Goal: Information Seeking & Learning: Learn about a topic

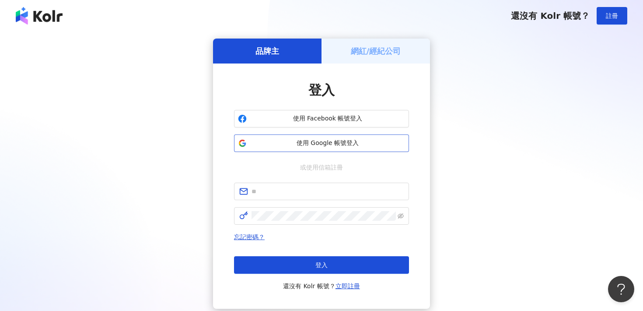
click at [313, 146] on span "使用 Google 帳號登入" at bounding box center [327, 143] width 155 height 9
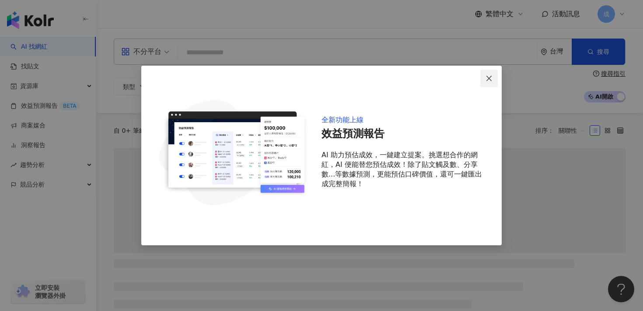
click at [485, 75] on span "Close" at bounding box center [488, 78] width 17 height 7
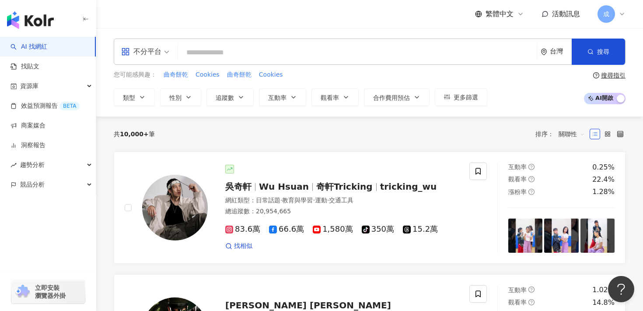
click at [195, 56] on input "search" at bounding box center [358, 52] width 352 height 17
click at [213, 54] on input "search" at bounding box center [358, 52] width 352 height 17
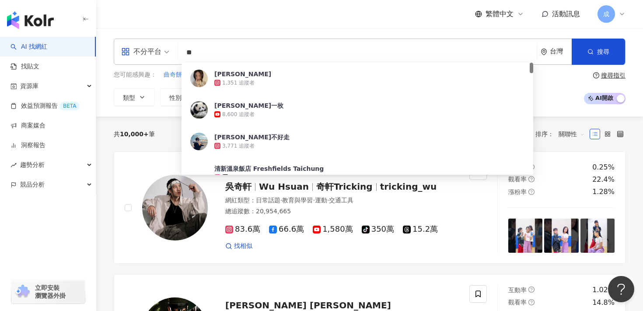
type input "*"
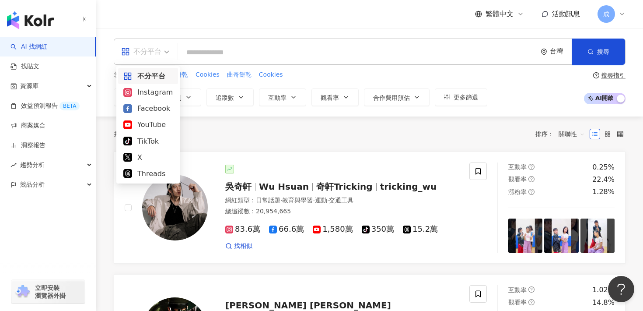
click at [140, 64] on span at bounding box center [145, 51] width 48 height 25
click at [142, 93] on div "Instagram" at bounding box center [147, 92] width 49 height 11
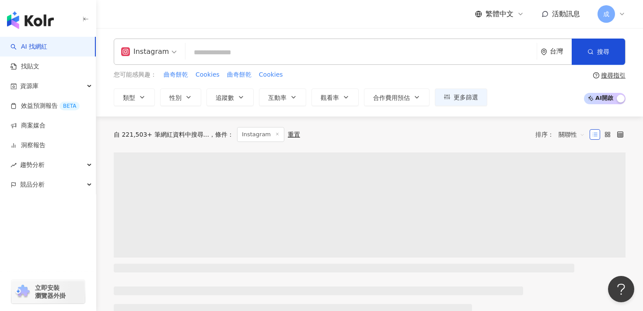
click at [231, 49] on input "search" at bounding box center [361, 52] width 344 height 17
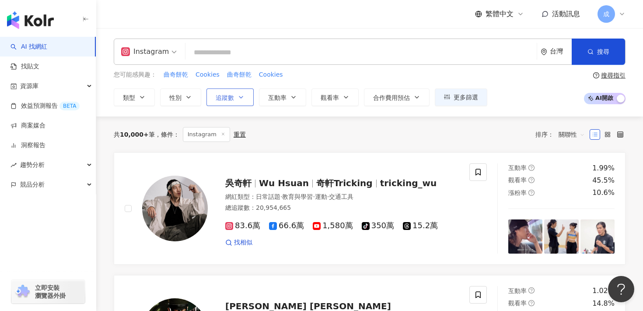
click at [230, 105] on button "追蹤數" at bounding box center [229, 96] width 47 height 17
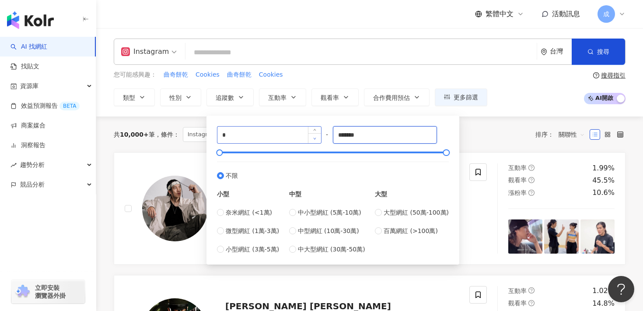
drag, startPoint x: 389, startPoint y: 130, endPoint x: 308, endPoint y: 142, distance: 82.2
click at [308, 142] on div "* - ******* 不限 小型 奈米網紅 (<1萬) 微型網紅 (1萬-3萬) 小型網紅 (3萬-5萬) 中型 中小型網紅 (5萬-10萬) 中型網紅 (…" at bounding box center [333, 190] width 232 height 128
click at [338, 136] on input "*******" at bounding box center [385, 134] width 104 height 17
drag, startPoint x: 293, startPoint y: 136, endPoint x: 192, endPoint y: 136, distance: 100.6
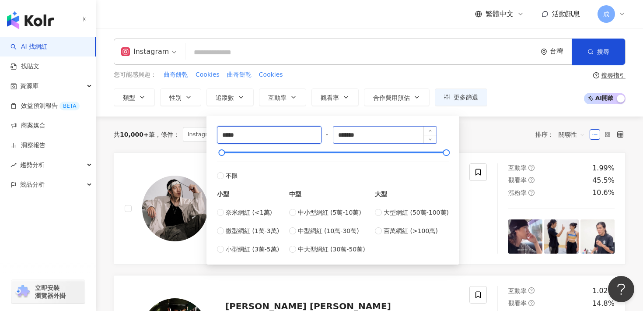
type input "*****"
drag, startPoint x: 382, startPoint y: 141, endPoint x: 312, endPoint y: 128, distance: 70.9
click at [312, 128] on div "***** - ******* 不限 小型 奈米網紅 (<1萬) 微型網紅 (1萬-3萬) 小型網紅 (3萬-5萬) 中型 中小型網紅 (5萬-10萬) 中型…" at bounding box center [333, 190] width 232 height 128
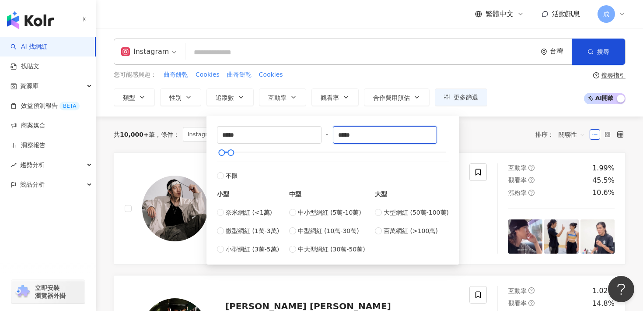
type input "*****"
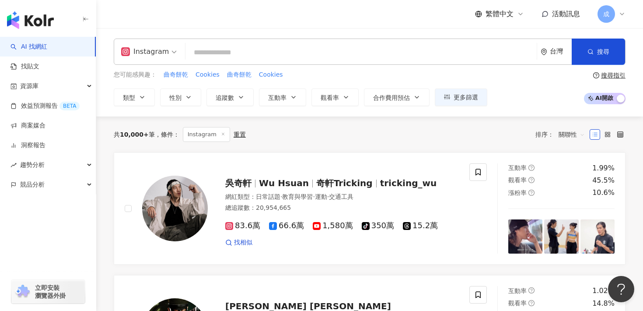
click at [477, 142] on div "共 10,000+ 筆 條件 ： Instagram 重置 排序： 關聯性" at bounding box center [370, 134] width 512 height 36
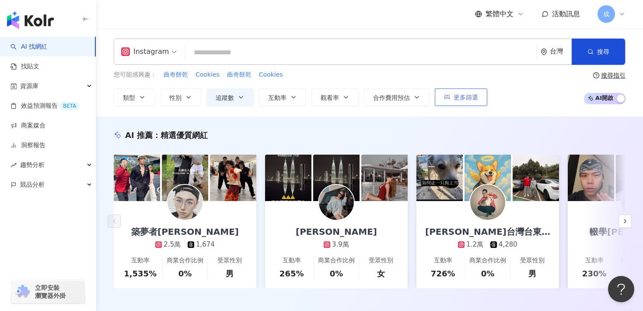
click at [468, 100] on span "更多篩選" at bounding box center [466, 97] width 24 height 7
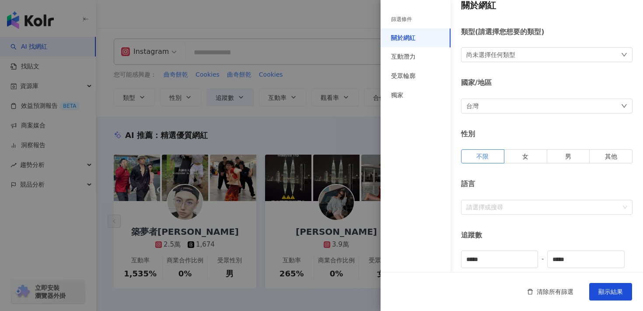
scroll to position [13, 0]
click at [488, 47] on div "尚未選擇任何類型" at bounding box center [546, 52] width 171 height 15
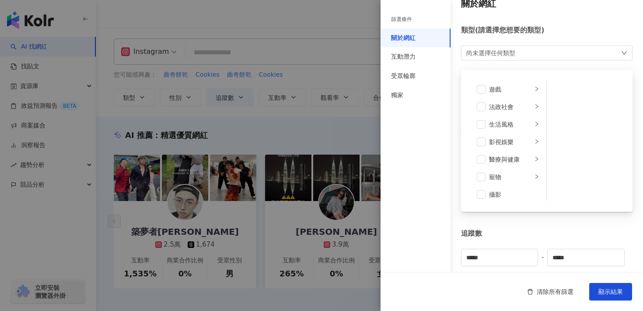
scroll to position [164, 0]
click at [523, 121] on div "生活風格" at bounding box center [510, 120] width 43 height 10
click at [522, 154] on div "醫療與健康" at bounding box center [510, 155] width 43 height 10
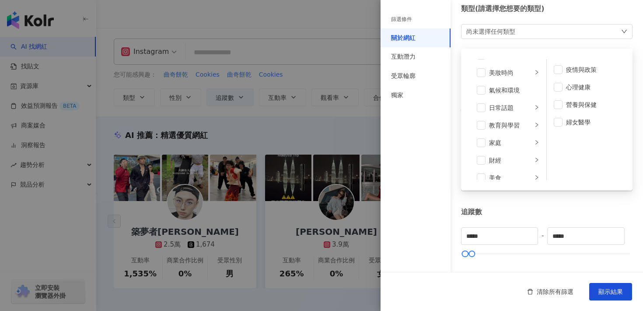
scroll to position [0, 0]
click at [519, 86] on div "美妝時尚" at bounding box center [510, 87] width 43 height 10
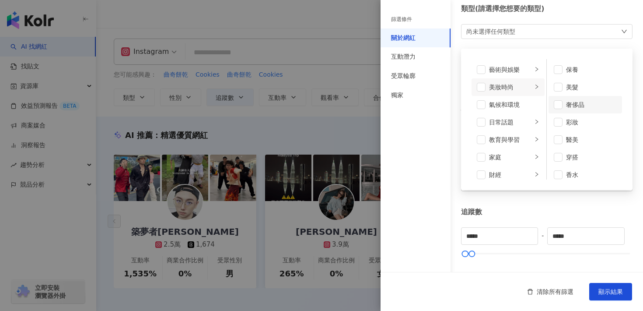
scroll to position [6, 0]
click at [529, 74] on div "藝術與娛樂" at bounding box center [510, 70] width 43 height 10
click at [527, 108] on div "氣候和環境" at bounding box center [514, 105] width 50 height 10
click at [526, 107] on div "氣候和環境" at bounding box center [514, 105] width 50 height 10
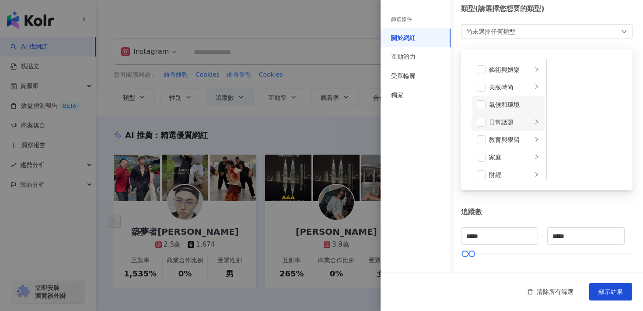
click at [524, 120] on div "日常話題" at bounding box center [510, 122] width 43 height 10
click at [531, 134] on li "教育與學習" at bounding box center [508, 139] width 73 height 17
click at [533, 158] on li "家庭" at bounding box center [508, 156] width 73 height 17
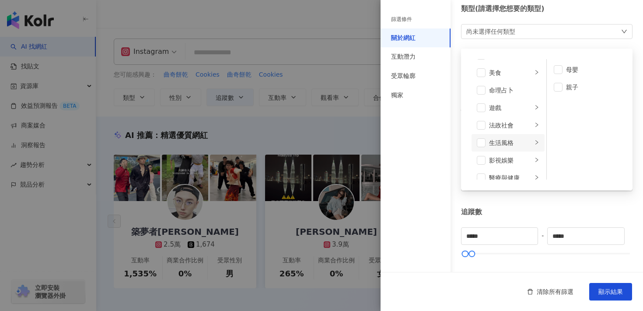
click at [529, 142] on div "生活風格" at bounding box center [510, 143] width 43 height 10
click at [527, 154] on li "影視娛樂" at bounding box center [508, 159] width 73 height 17
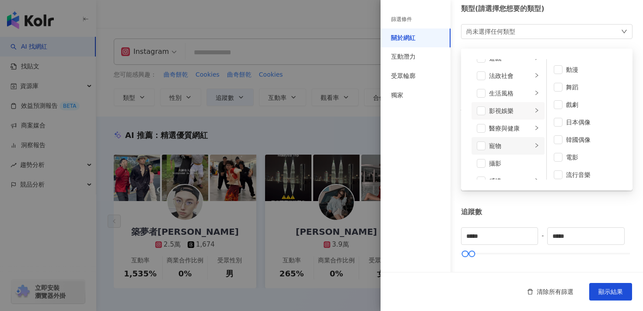
click at [523, 143] on div "寵物" at bounding box center [510, 146] width 43 height 10
click at [523, 131] on div "醫療與健康" at bounding box center [510, 128] width 43 height 10
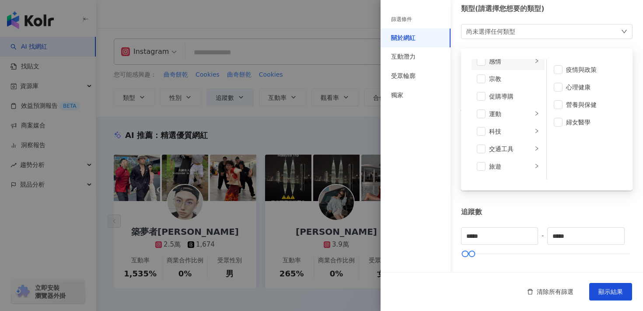
scroll to position [303, 0]
click at [521, 153] on div "旅遊" at bounding box center [510, 152] width 43 height 10
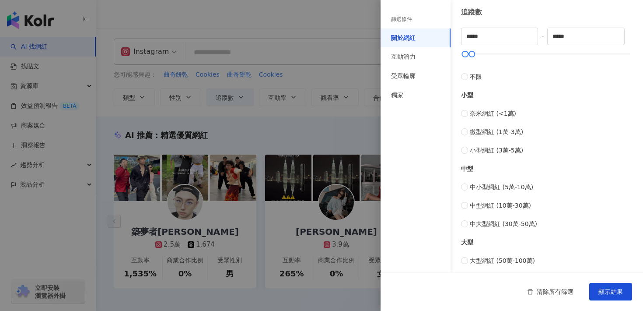
scroll to position [0, 0]
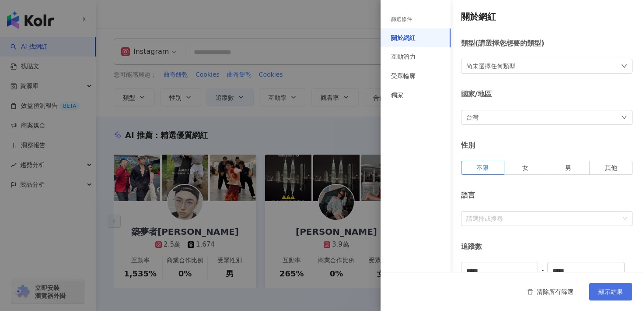
click at [609, 287] on button "顯示結果" at bounding box center [610, 291] width 43 height 17
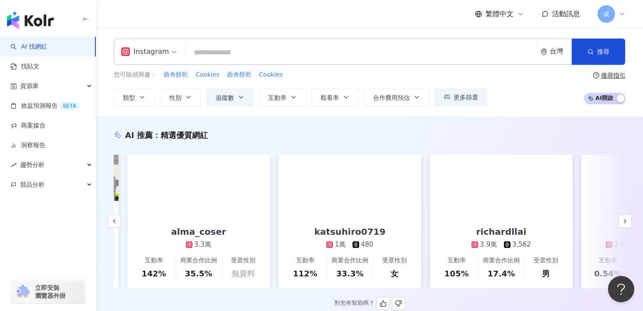
scroll to position [0, 745]
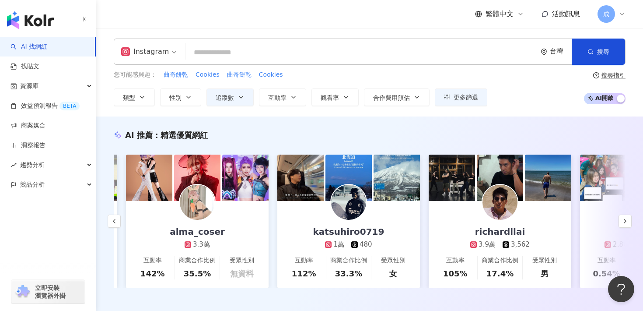
click at [344, 49] on input "search" at bounding box center [361, 52] width 344 height 17
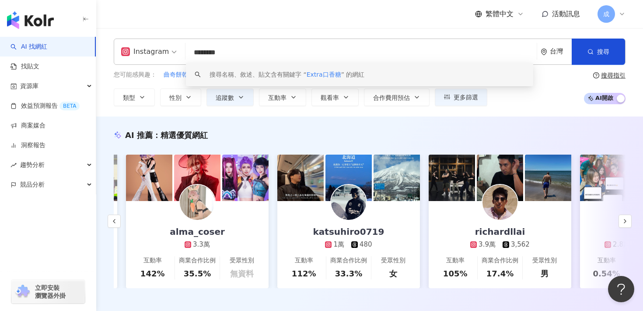
click at [323, 71] on div "搜尋名稱、敘述、貼文含有關鍵字 “ Extra口香糖 ” 的網紅" at bounding box center [287, 75] width 155 height 10
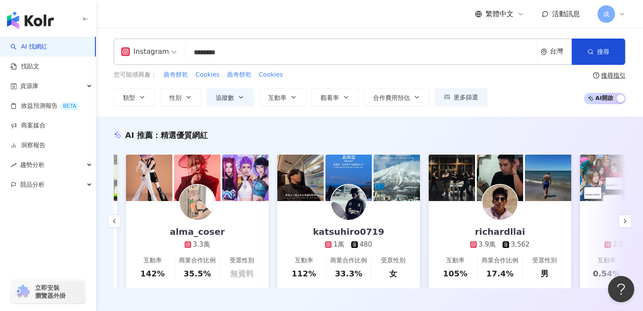
type input "********"
click at [325, 77] on div "您可能感興趣： 曲奇餅乾 Cookies 曲奇餅乾 Cookies" at bounding box center [301, 75] width 374 height 10
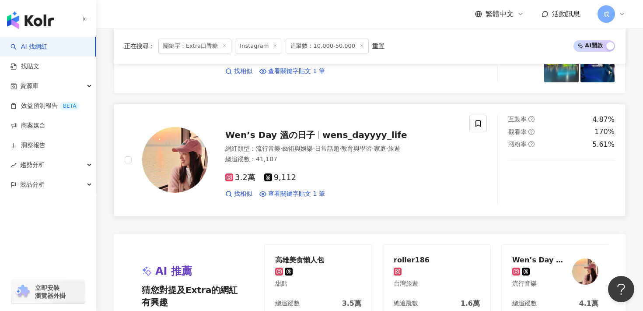
scroll to position [507, 0]
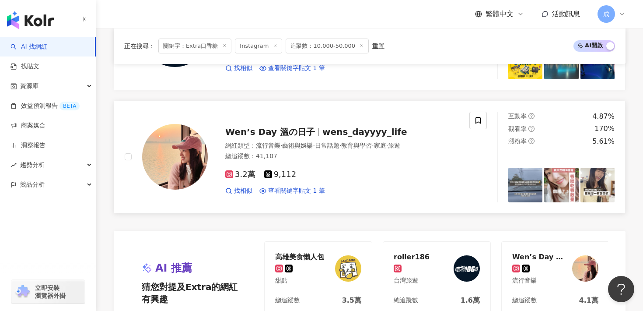
click at [320, 126] on div "Wen’s Day 溫の日子 wens_dayyyy_life" at bounding box center [342, 132] width 234 height 12
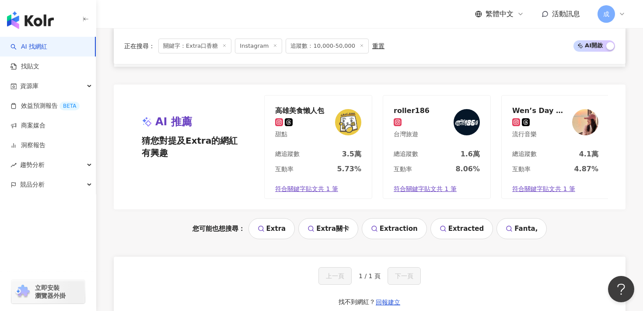
scroll to position [780, 0]
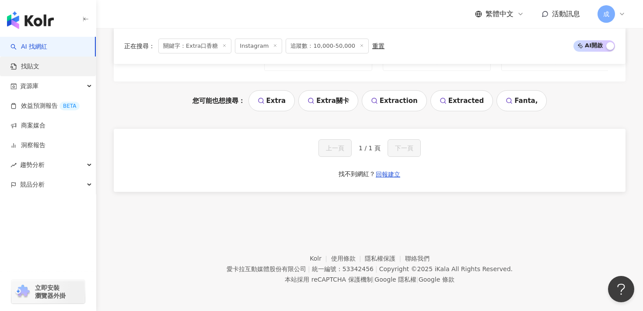
click at [39, 70] on link "找貼文" at bounding box center [24, 66] width 29 height 9
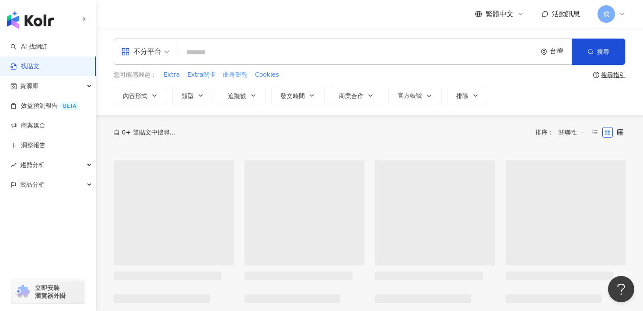
click at [154, 46] on div "不分平台" at bounding box center [141, 52] width 40 height 14
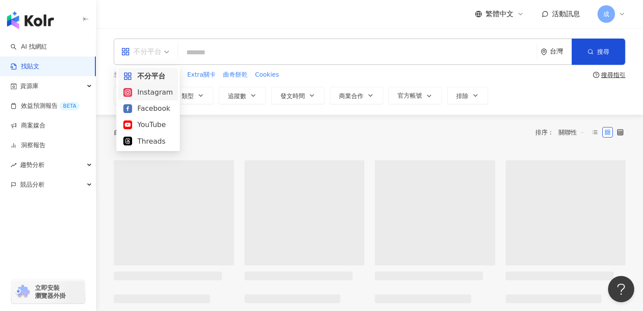
click at [163, 92] on div "Instagram" at bounding box center [147, 92] width 49 height 11
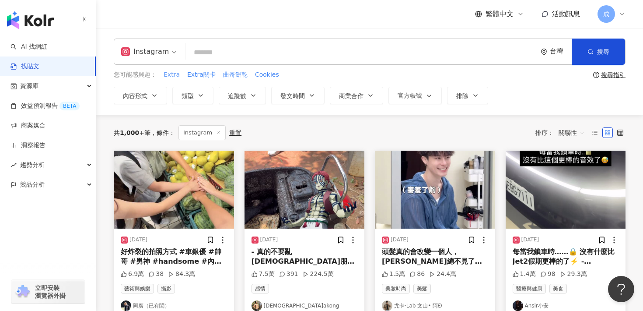
click at [172, 76] on span "Extra" at bounding box center [172, 74] width 16 height 9
type input "*****"
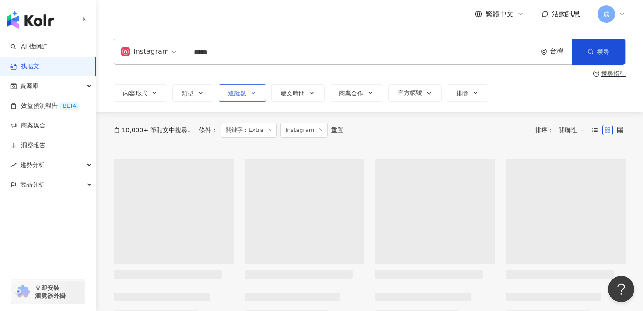
click at [248, 94] on button "追蹤數" at bounding box center [242, 92] width 47 height 17
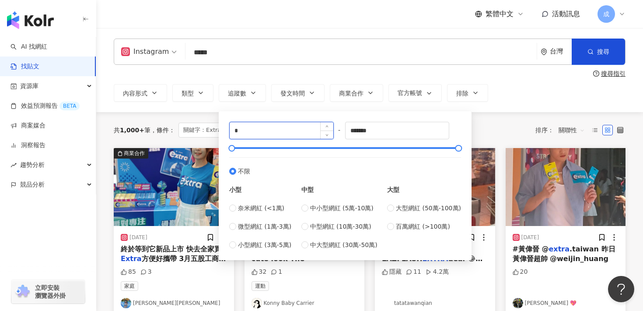
click at [277, 131] on input "*" at bounding box center [282, 130] width 104 height 17
type input "*****"
drag, startPoint x: 391, startPoint y: 129, endPoint x: 309, endPoint y: 129, distance: 82.2
click at [308, 129] on div "***** - ******* 不限 小型 奈米網紅 (<1萬) 微型網紅 (1萬-3萬) 小型網紅 (3萬-5萬) 中型 中小型網紅 (5萬-10萬) 中型…" at bounding box center [345, 186] width 232 height 128
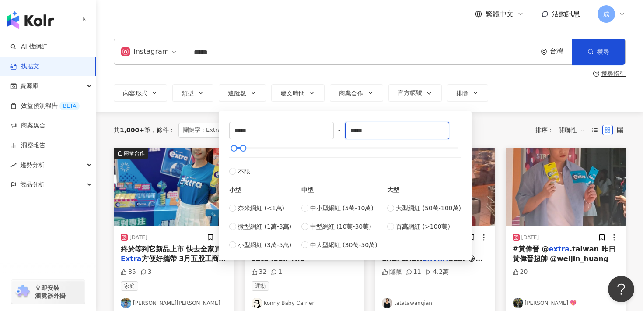
type input "*****"
click at [416, 108] on div "***** - ***** 不限 小型 奈米網紅 (<1萬) 微型網紅 (1萬-3萬) 小型網紅 (3萬-5萬) 中型 中小型網紅 (5萬-10萬) 中型網紅…" at bounding box center [345, 183] width 253 height 153
click at [479, 134] on div "共 1,000+ 筆 條件 ： 關鍵字：Extra Instagram 重置 排序： 關聯性" at bounding box center [370, 129] width 512 height 15
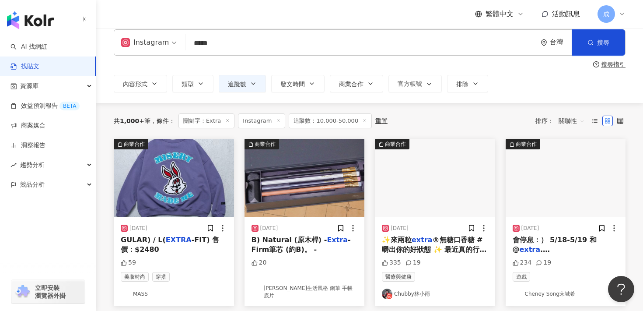
scroll to position [15, 0]
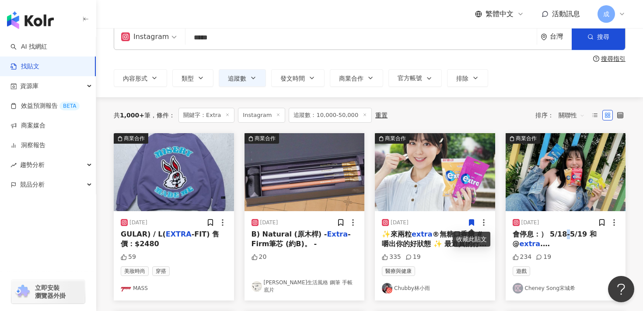
click at [565, 235] on span "會停息：） 5/18-5/19 和 @" at bounding box center [555, 239] width 84 height 18
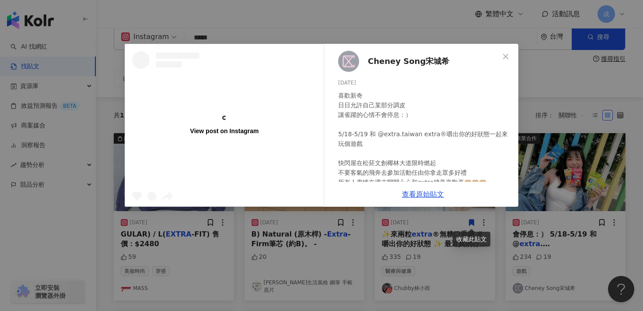
click at [405, 62] on span "Cheney Song宋城希" at bounding box center [408, 61] width 81 height 12
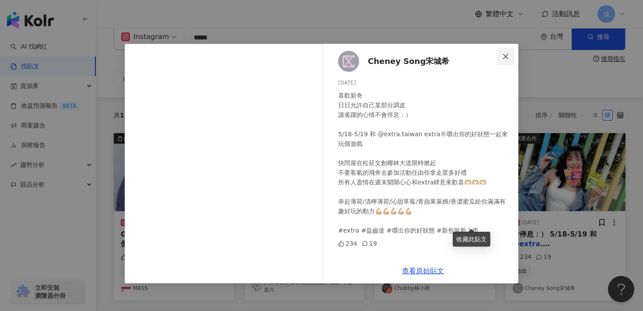
click at [508, 56] on icon "close" at bounding box center [505, 56] width 7 height 7
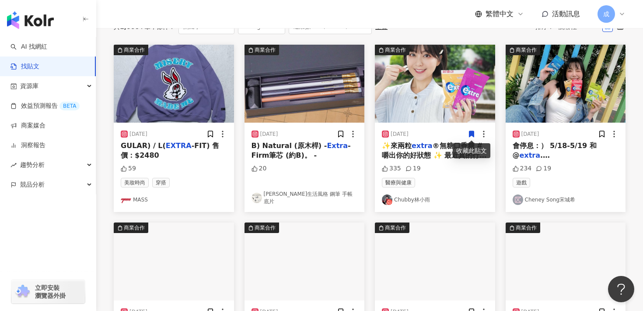
scroll to position [0, 0]
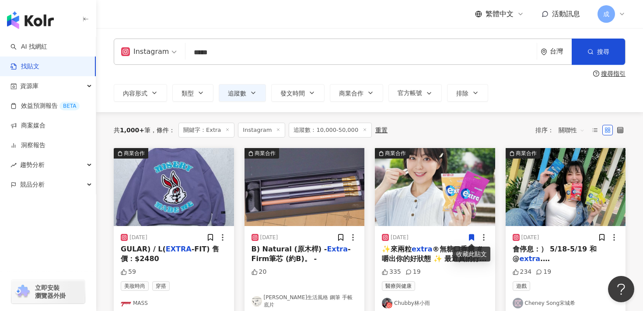
click at [413, 200] on img "button" at bounding box center [435, 187] width 120 height 78
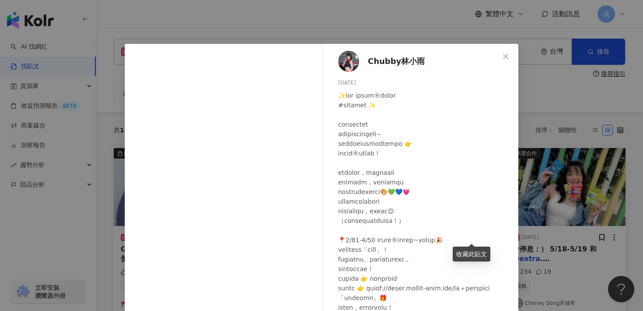
click at [390, 59] on span "Chubby林小雨" at bounding box center [396, 61] width 57 height 12
click at [504, 54] on icon "close" at bounding box center [505, 56] width 7 height 7
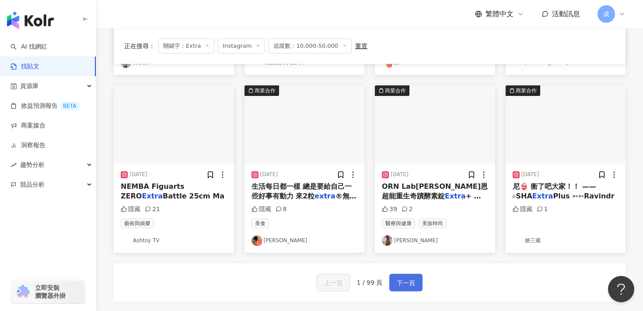
scroll to position [418, 0]
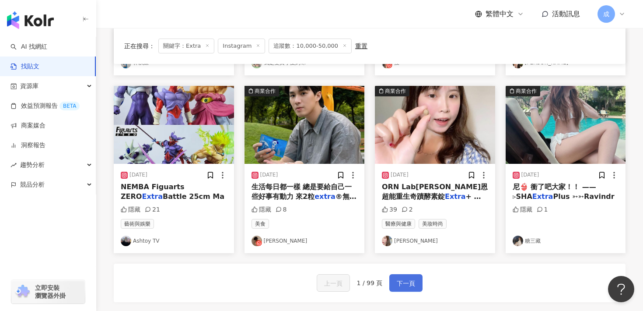
click at [413, 280] on span "下一頁" at bounding box center [406, 283] width 18 height 10
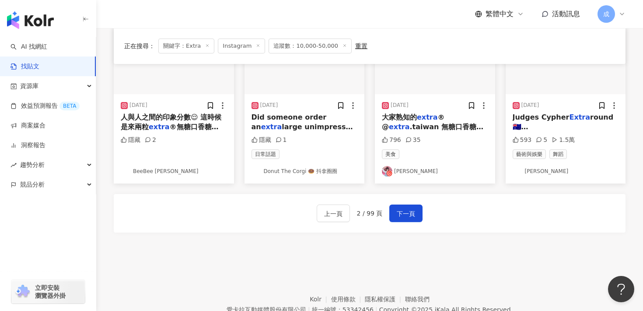
scroll to position [528, 0]
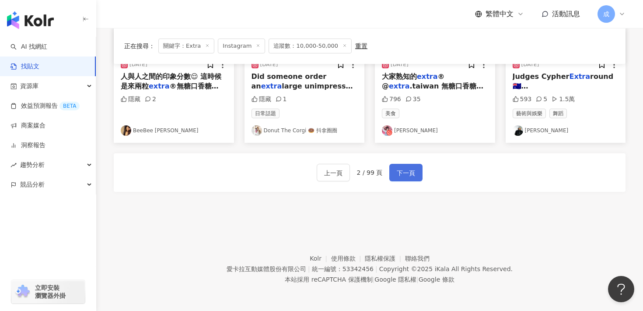
click at [415, 175] on button "下一頁" at bounding box center [405, 172] width 33 height 17
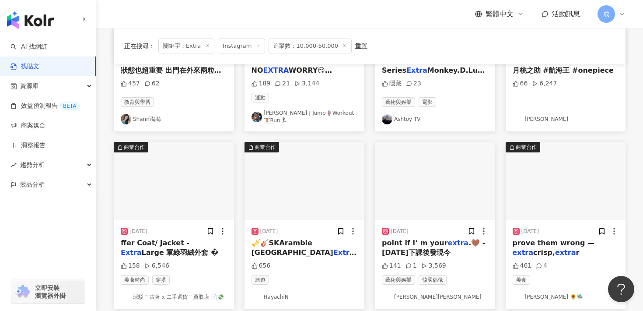
scroll to position [186, 0]
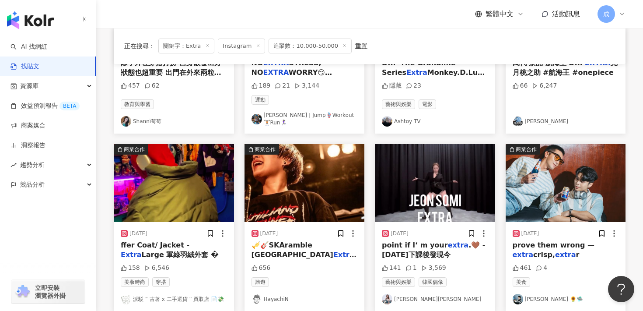
click at [548, 246] on div "prove them wrong — extra crisp, extra r" at bounding box center [566, 250] width 106 height 20
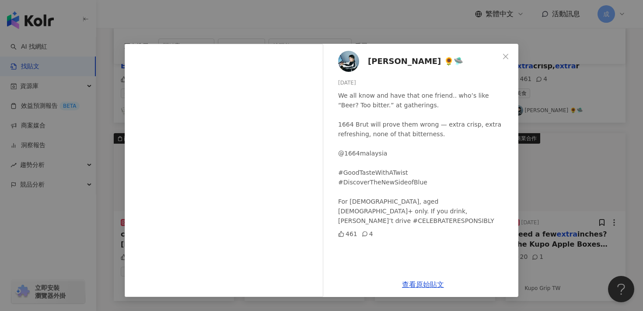
scroll to position [380, 0]
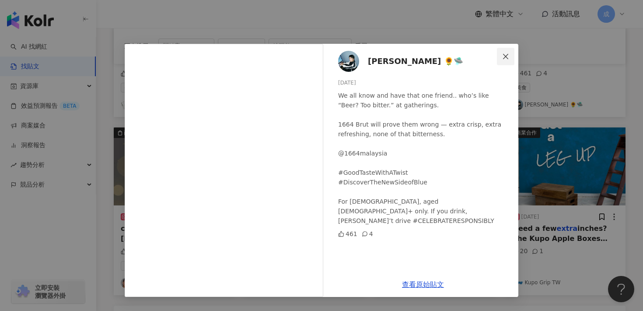
click at [503, 58] on icon "close" at bounding box center [505, 56] width 7 height 7
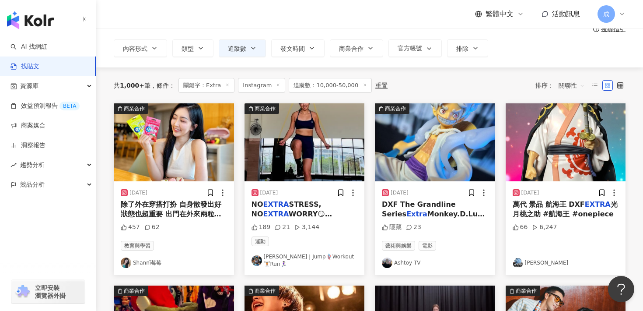
scroll to position [35, 0]
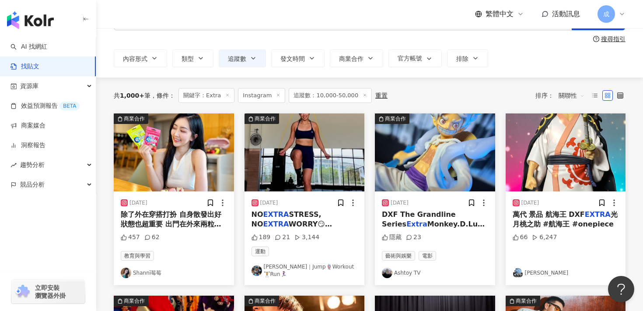
click at [157, 225] on span "除了外在穿搭打扮 自身散發出好狀態也超重要 出門在外來兩粒" at bounding box center [171, 219] width 101 height 18
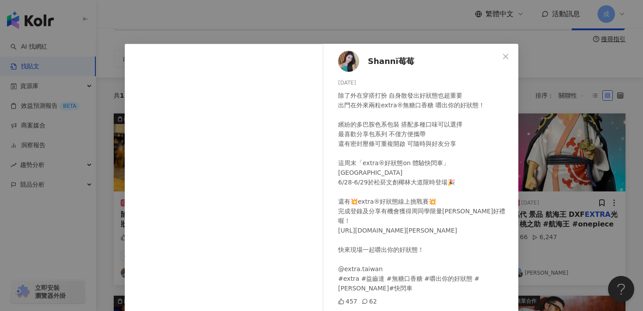
scroll to position [10, 0]
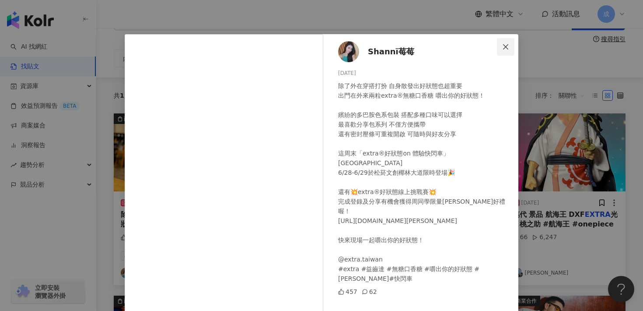
click at [510, 45] on span "Close" at bounding box center [505, 46] width 17 height 7
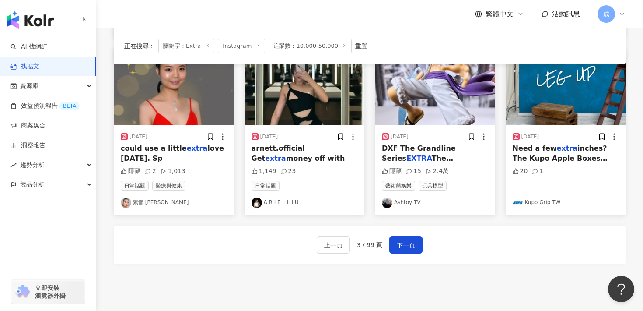
scroll to position [459, 0]
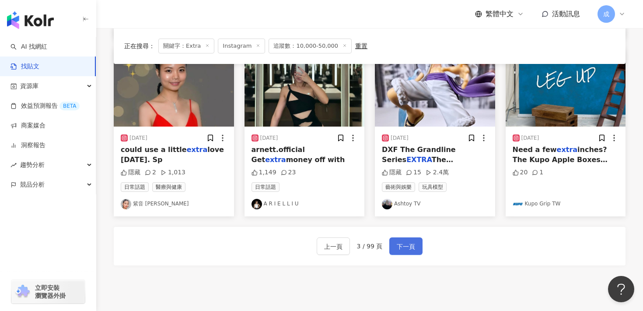
click at [402, 242] on span "下一頁" at bounding box center [406, 246] width 18 height 10
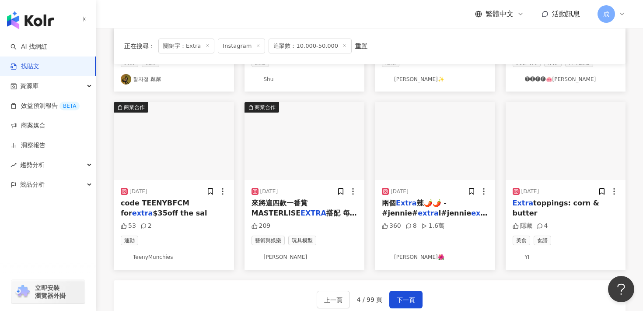
scroll to position [412, 0]
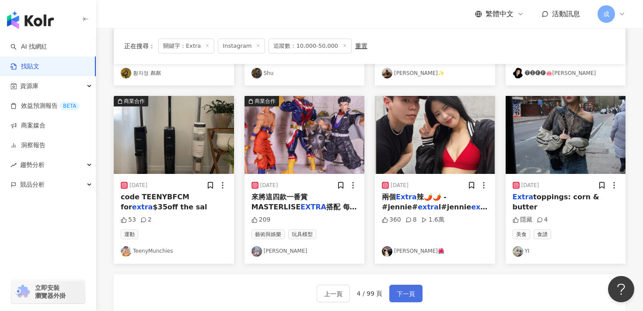
click at [412, 290] on span "下一頁" at bounding box center [406, 293] width 18 height 10
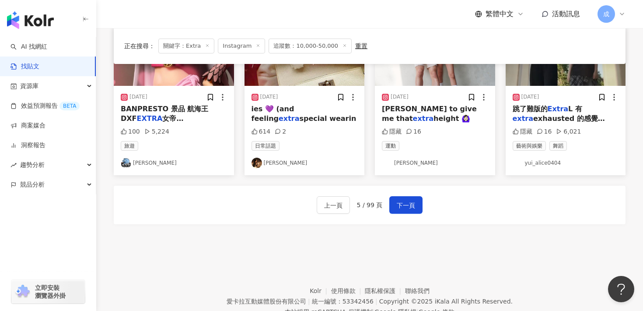
scroll to position [498, 0]
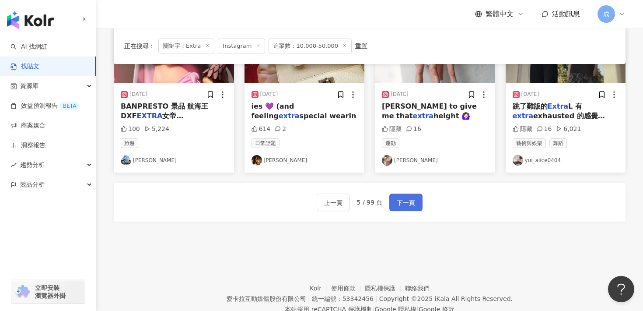
click at [412, 206] on span "下一頁" at bounding box center [406, 202] width 18 height 10
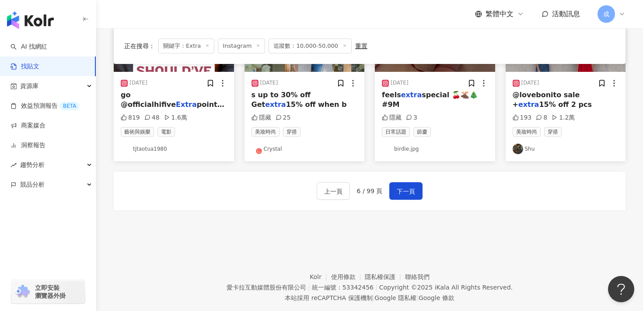
scroll to position [516, 0]
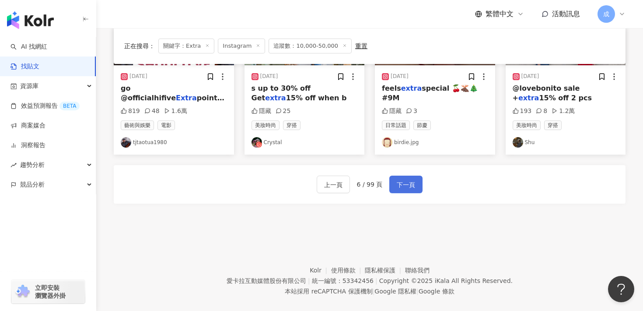
click at [408, 183] on span "下一頁" at bounding box center [406, 184] width 18 height 10
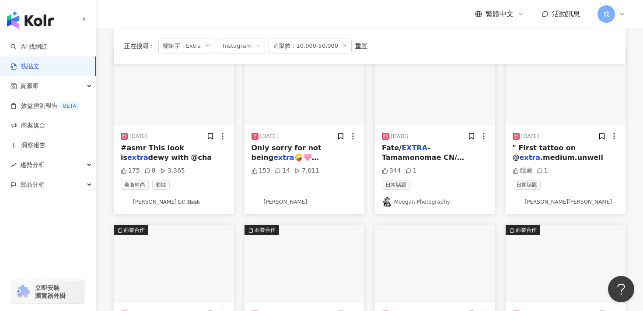
scroll to position [0, 0]
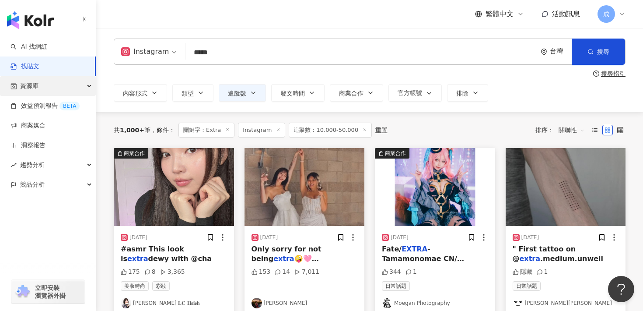
click at [80, 89] on div "資源庫" at bounding box center [48, 86] width 96 height 20
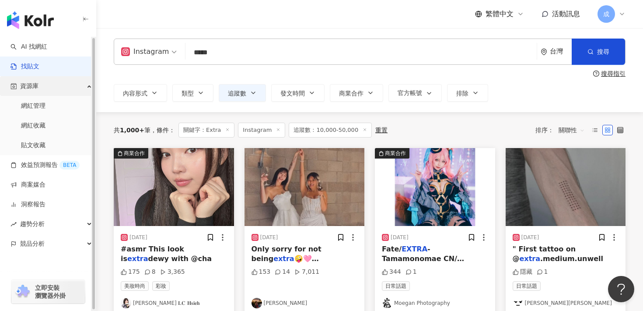
click at [80, 89] on div "資源庫" at bounding box center [48, 86] width 96 height 20
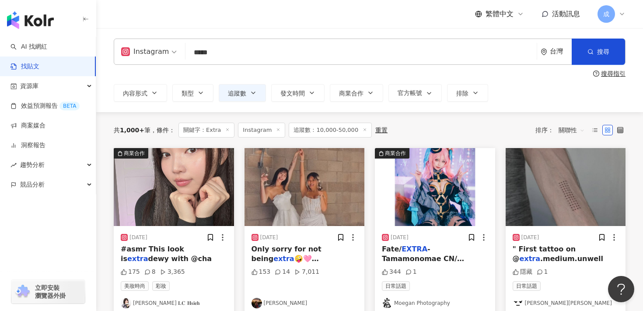
click at [39, 70] on link "找貼文" at bounding box center [24, 66] width 29 height 9
drag, startPoint x: 179, startPoint y: 49, endPoint x: 210, endPoint y: 52, distance: 31.2
click at [179, 49] on div "Instagram ***** 台灣 搜尋" at bounding box center [370, 51] width 512 height 26
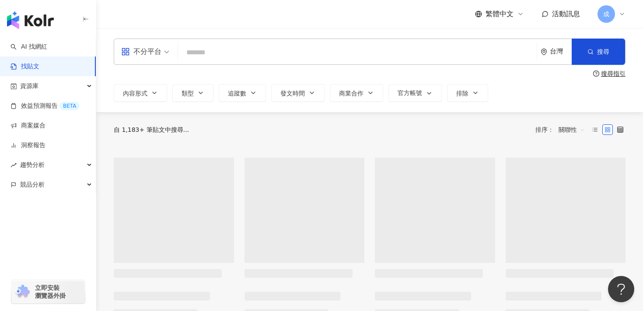
click at [230, 56] on input "search" at bounding box center [358, 52] width 352 height 19
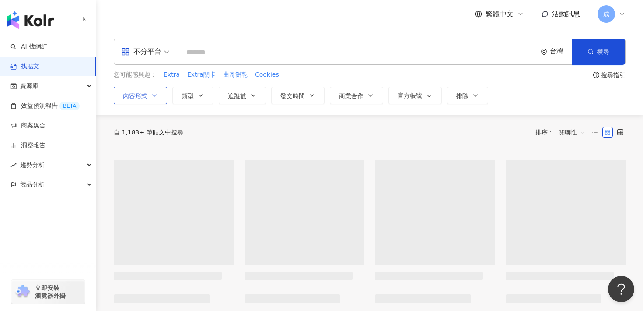
click at [158, 102] on button "內容形式" at bounding box center [140, 95] width 53 height 17
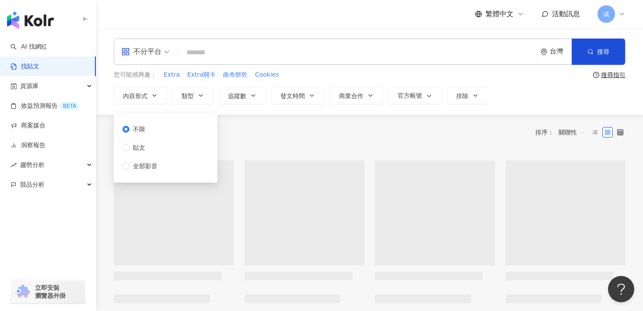
click at [155, 97] on icon "button" at bounding box center [154, 95] width 7 height 7
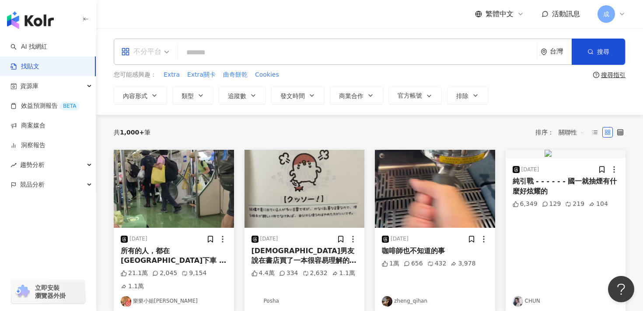
click at [164, 52] on span "不分平台" at bounding box center [145, 52] width 48 height 14
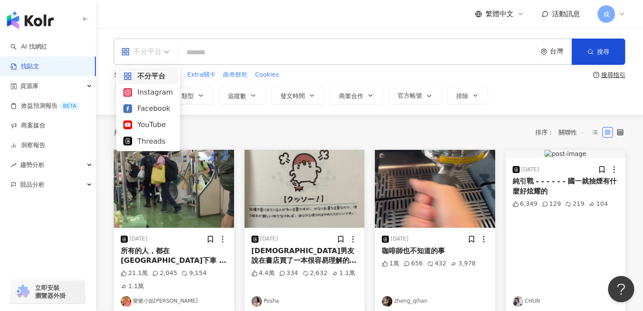
click at [148, 91] on div "Instagram" at bounding box center [147, 92] width 49 height 11
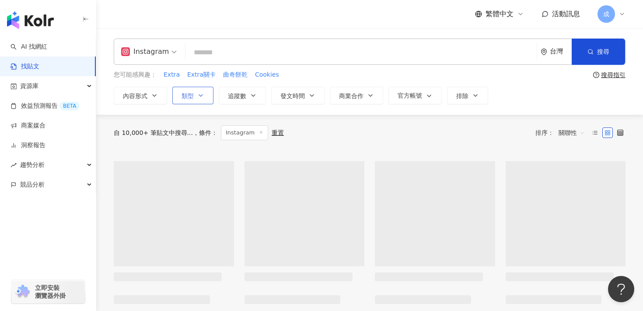
click at [195, 94] on button "類型" at bounding box center [192, 95] width 41 height 17
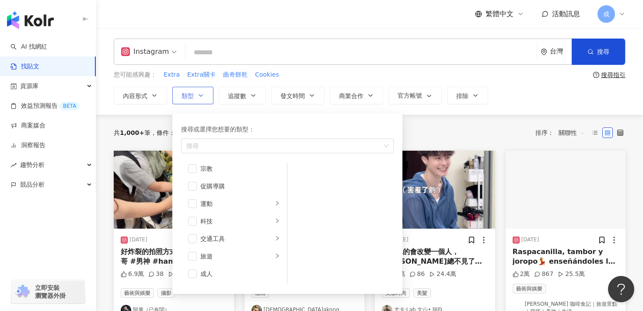
scroll to position [303, 0]
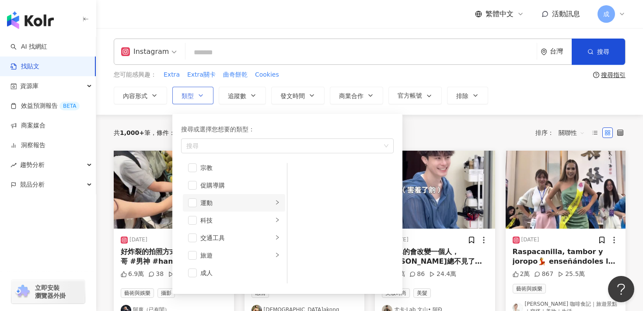
click at [237, 203] on div "運動" at bounding box center [236, 203] width 73 height 10
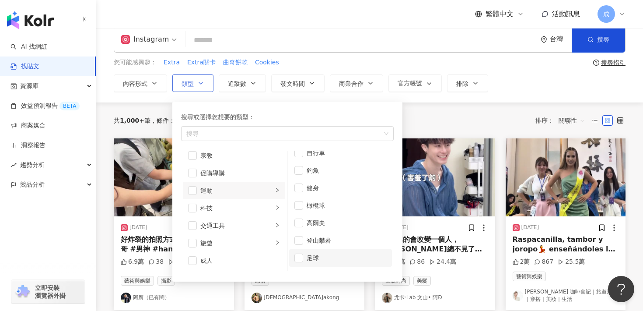
scroll to position [0, 0]
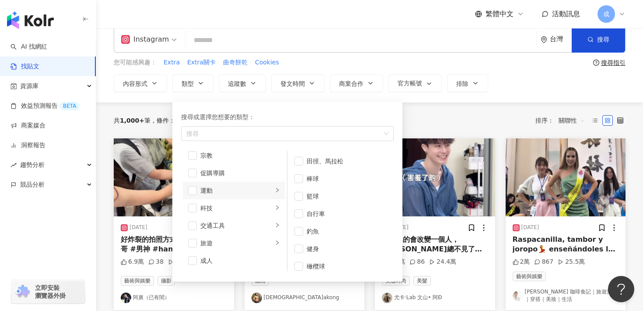
click at [325, 94] on div "Instagram 台灣 搜尋 您可能感興趣： Extra Extra關卡 曲奇餅乾 Cookies 搜尋指引 內容形式 類型 搜尋或選擇您想要的類型： 搜尋…" at bounding box center [369, 59] width 547 height 87
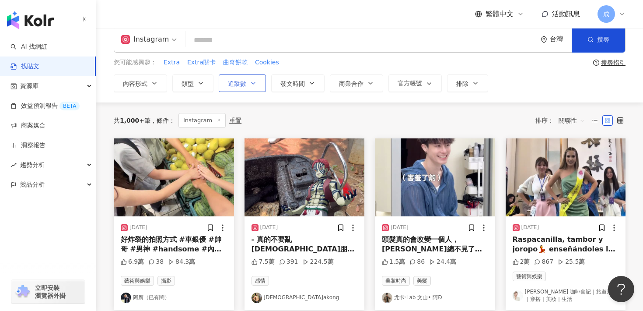
click at [252, 82] on icon "button" at bounding box center [253, 83] width 3 height 2
type input "*"
type input "*******"
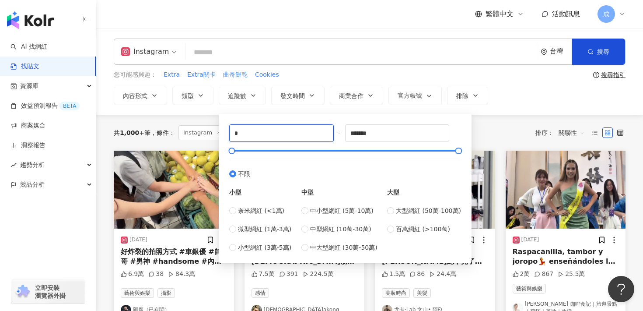
drag, startPoint x: 299, startPoint y: 133, endPoint x: 195, endPoint y: 135, distance: 103.7
type input "*"
type input "*****"
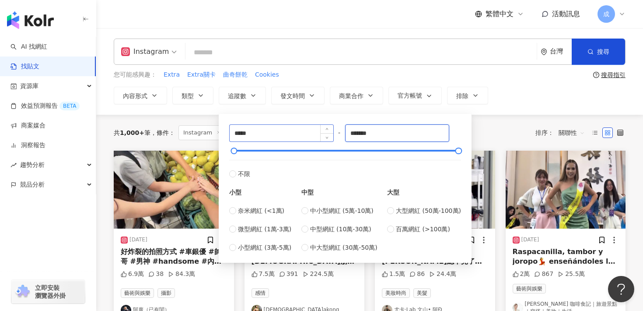
drag, startPoint x: 385, startPoint y: 134, endPoint x: 285, endPoint y: 134, distance: 100.2
click at [284, 134] on div "***** - ******* 不限 小型 奈米網紅 (<1萬) 微型網紅 (1萬-3萬) 小型網紅 (3萬-5萬) 中型 中小型網紅 (5萬-10萬) 中型…" at bounding box center [345, 188] width 232 height 128
type input "*****"
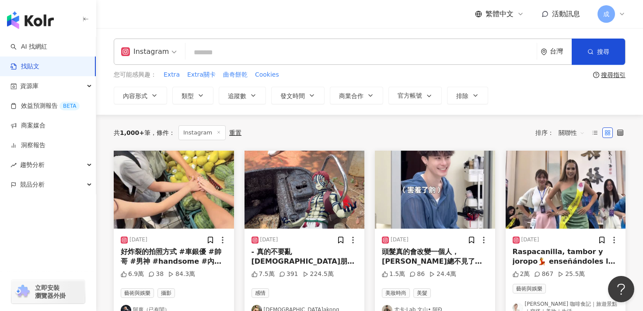
click at [491, 130] on div "共 1,000+ 筆 條件 ： Instagram 重置 排序： 關聯性" at bounding box center [370, 132] width 512 height 15
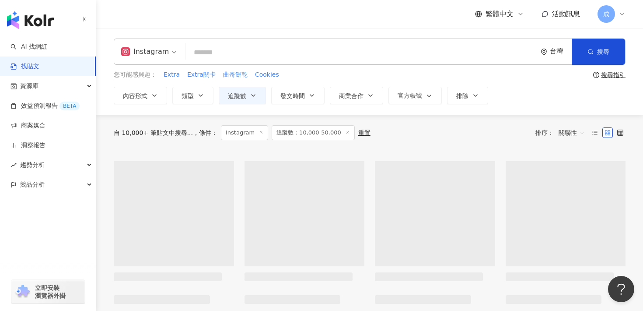
click at [289, 52] on input "search" at bounding box center [361, 52] width 344 height 19
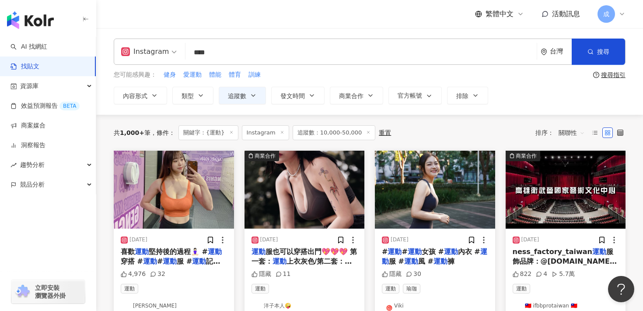
click at [582, 135] on span "關聯性" at bounding box center [572, 133] width 26 height 14
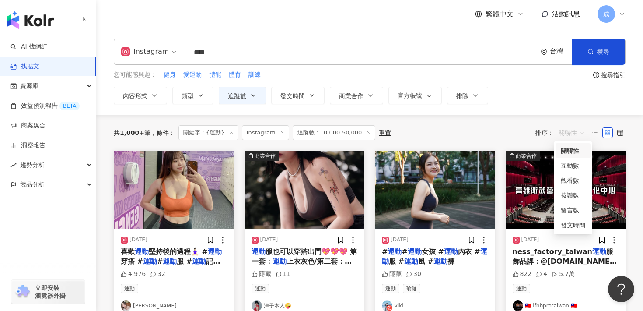
click at [582, 135] on span "關聯性" at bounding box center [572, 133] width 26 height 14
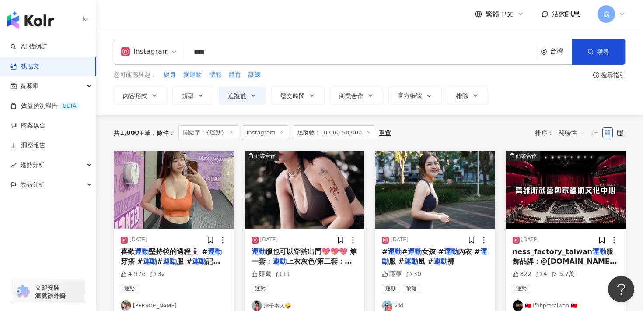
click at [274, 53] on input "****" at bounding box center [361, 52] width 344 height 19
click at [603, 50] on span "搜尋" at bounding box center [603, 51] width 12 height 7
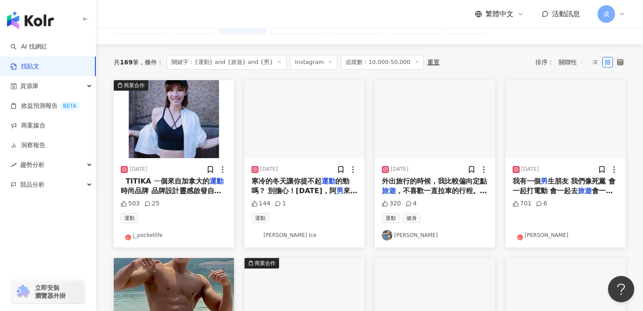
scroll to position [73, 0]
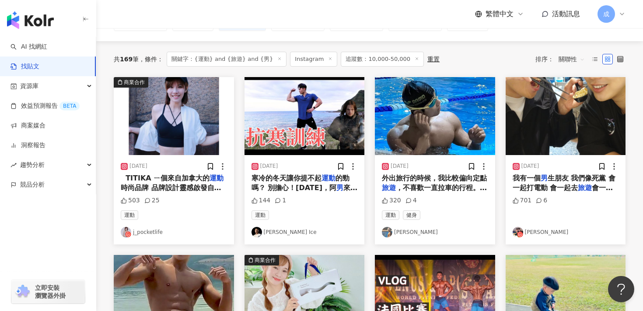
click at [436, 185] on span "，不喜歡一直拉車的行程。 一直拉車的行程，光坐車忍受狹小空間，就腰酸背痛。 定點" at bounding box center [434, 197] width 105 height 28
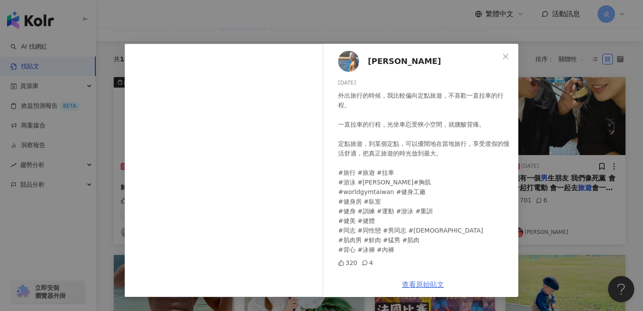
click at [419, 283] on link "查看原始貼文" at bounding box center [423, 284] width 42 height 8
click at [507, 57] on icon "close" at bounding box center [505, 55] width 5 height 5
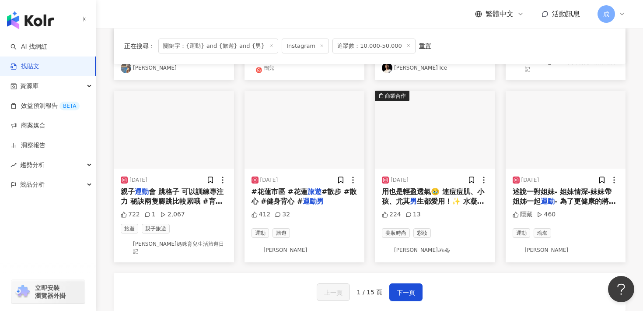
scroll to position [423, 0]
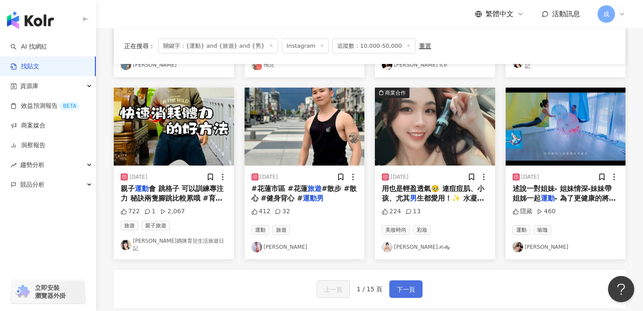
click at [407, 284] on span "下一頁" at bounding box center [406, 289] width 18 height 10
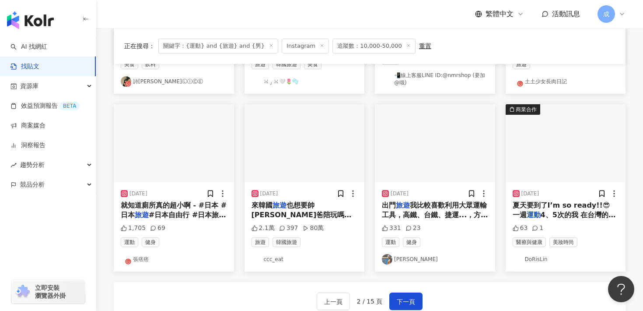
scroll to position [422, 0]
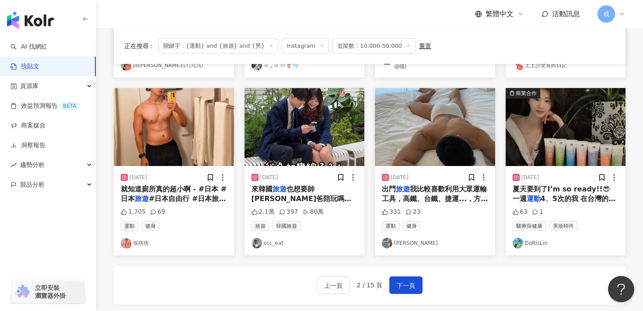
click at [174, 195] on span "#日本自由行 #日本旅行 #心齋橋" at bounding box center [173, 203] width 105 height 18
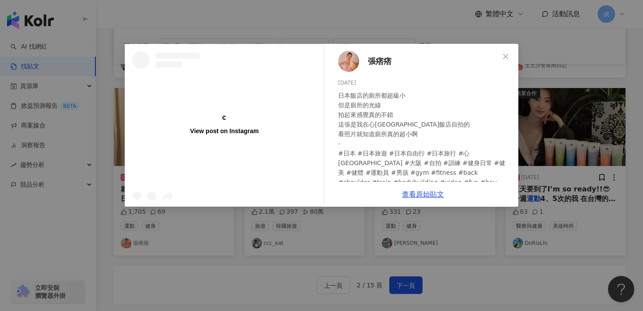
click at [376, 63] on span "張痞痞" at bounding box center [380, 61] width 24 height 12
click at [507, 55] on icon "close" at bounding box center [505, 56] width 7 height 7
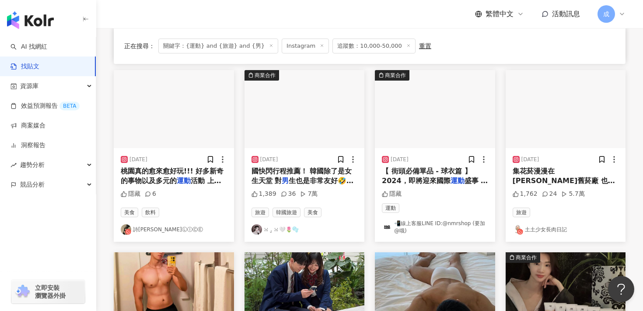
scroll to position [0, 0]
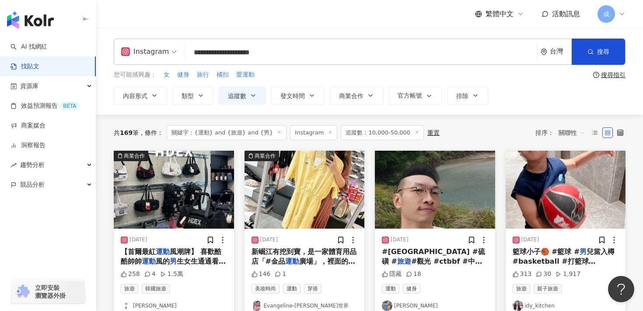
click at [570, 132] on span "關聯性" at bounding box center [572, 133] width 26 height 14
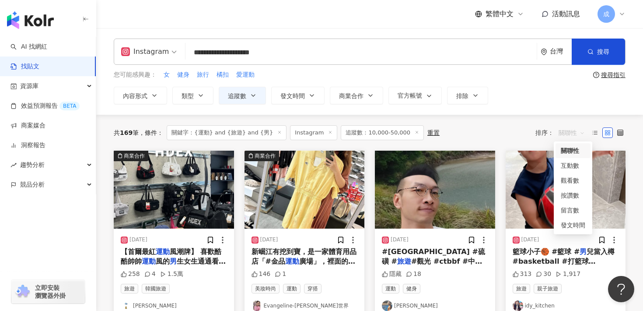
click at [575, 146] on div "關聯性" at bounding box center [573, 151] width 24 height 10
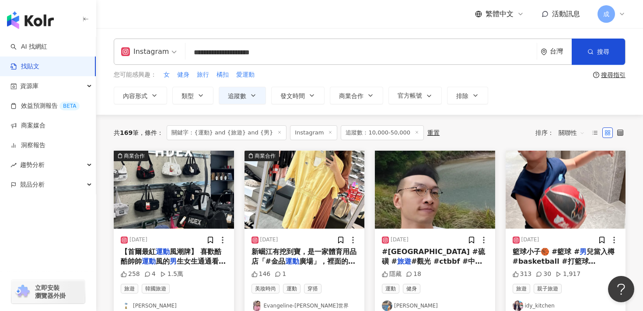
click at [275, 46] on input "**********" at bounding box center [361, 52] width 344 height 19
click at [282, 52] on input "**********" at bounding box center [361, 52] width 344 height 19
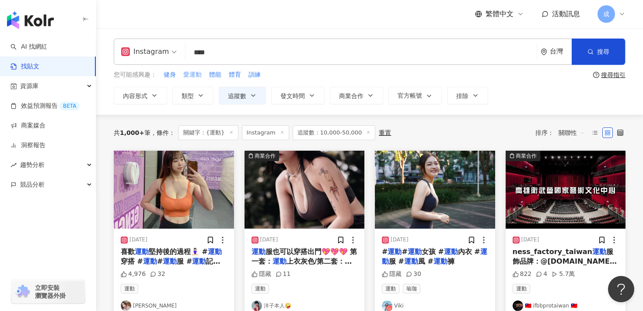
click at [195, 73] on span "愛運動" at bounding box center [192, 74] width 18 height 9
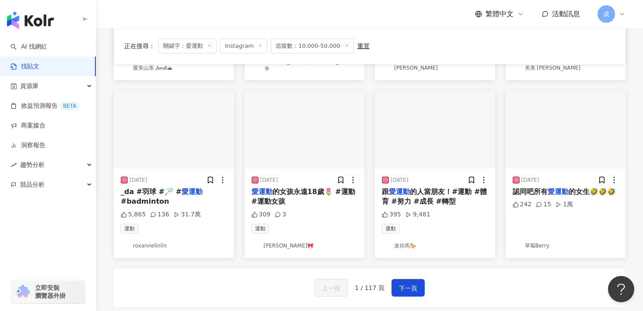
scroll to position [420, 0]
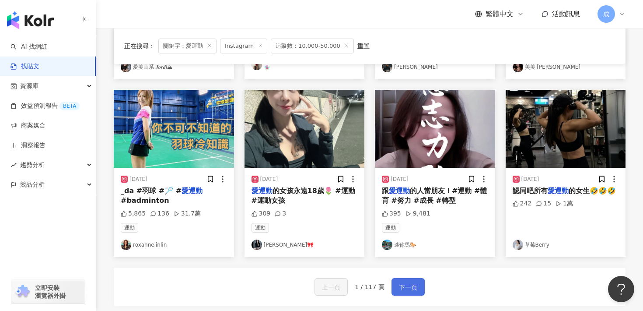
click at [416, 284] on span "下一頁" at bounding box center [408, 287] width 18 height 10
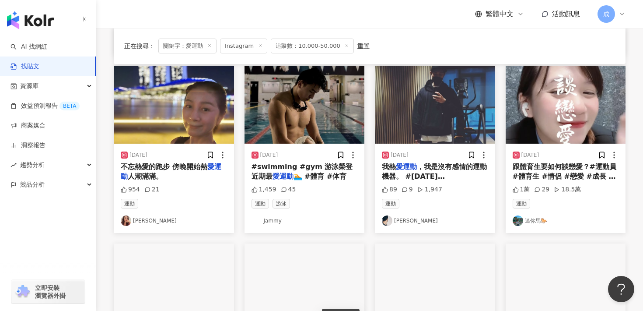
scroll to position [258, 0]
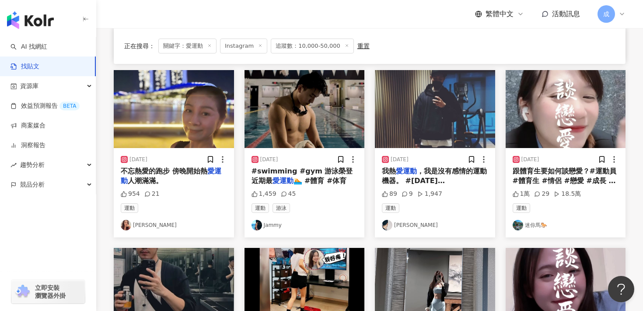
click at [276, 224] on link "Jammy" at bounding box center [305, 225] width 106 height 10
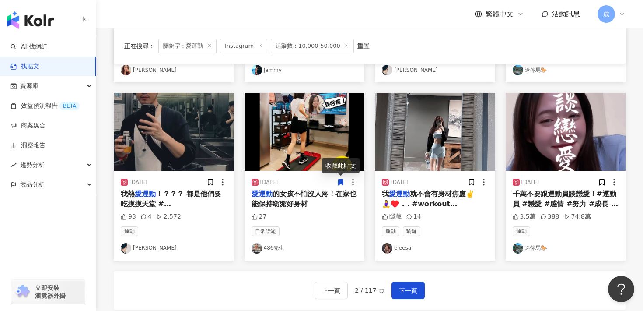
scroll to position [420, 0]
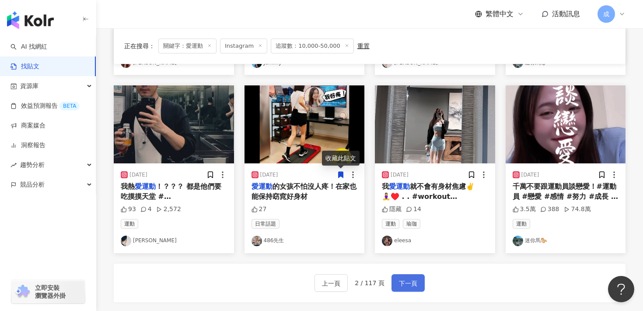
click at [399, 283] on span "下一頁" at bounding box center [408, 283] width 18 height 10
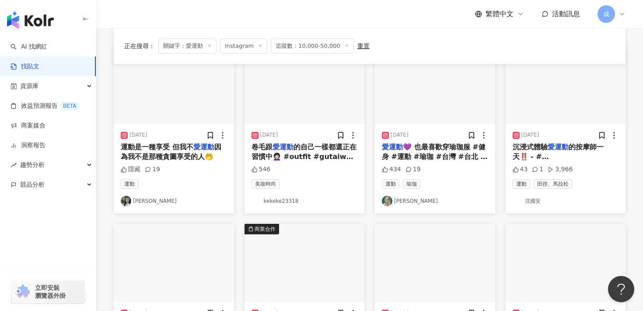
scroll to position [0, 0]
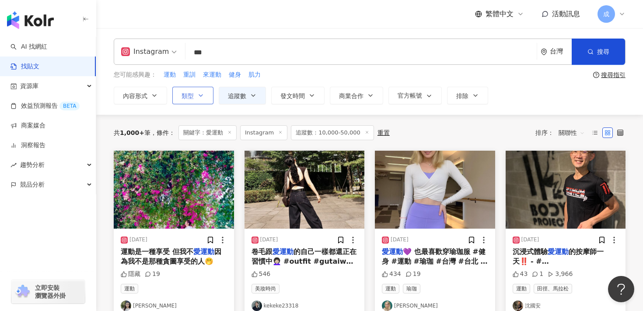
click at [195, 95] on button "類型" at bounding box center [192, 95] width 41 height 17
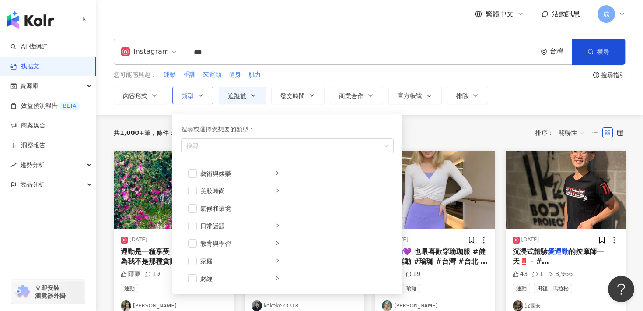
click at [200, 95] on icon "button" at bounding box center [200, 95] width 7 height 7
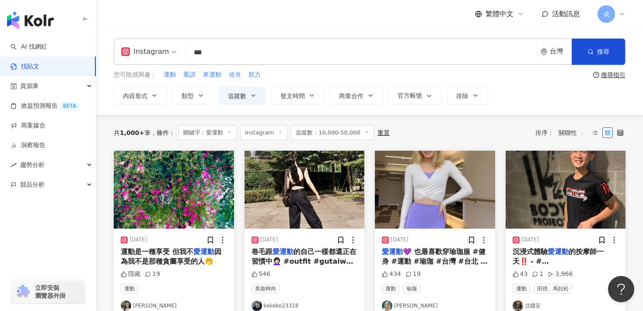
click at [232, 76] on span "健身" at bounding box center [235, 74] width 12 height 9
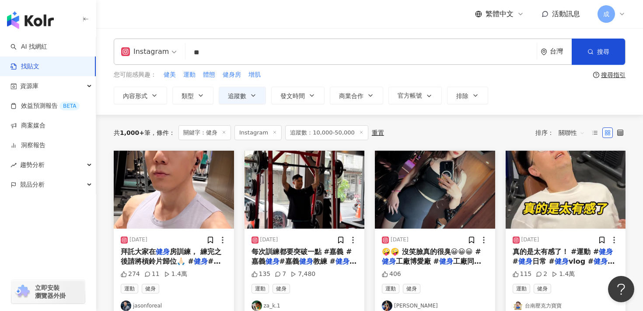
click at [196, 252] on span "房訓練， 練完之後請將槓鈴片歸位🙏🏻 #" at bounding box center [171, 256] width 101 height 18
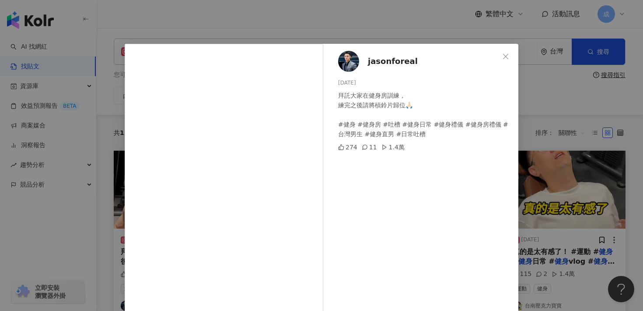
click at [388, 62] on span "jasonforeal" at bounding box center [393, 61] width 50 height 12
click at [505, 58] on icon "close" at bounding box center [505, 56] width 7 height 7
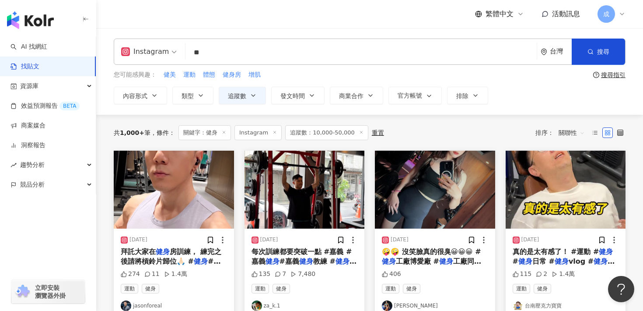
click at [223, 54] on input "**" at bounding box center [361, 52] width 344 height 19
type input "*"
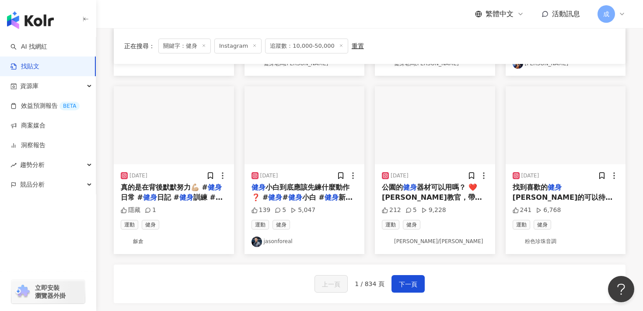
scroll to position [420, 0]
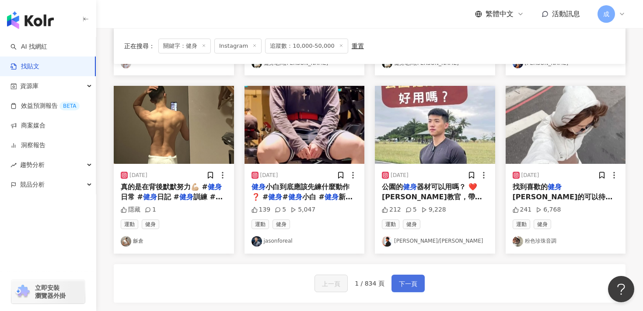
click at [411, 284] on span "下一頁" at bounding box center [408, 283] width 18 height 10
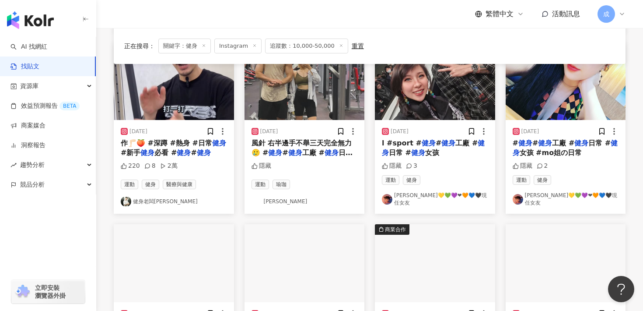
scroll to position [0, 0]
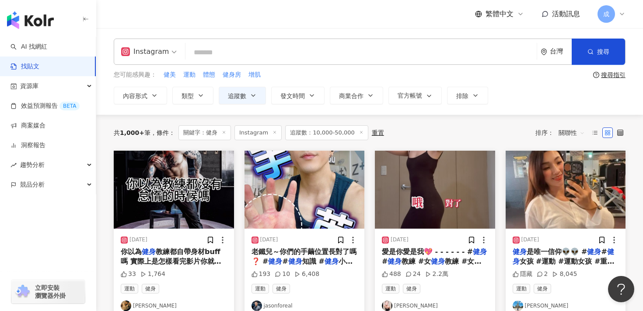
click at [253, 52] on input "search" at bounding box center [361, 52] width 344 height 19
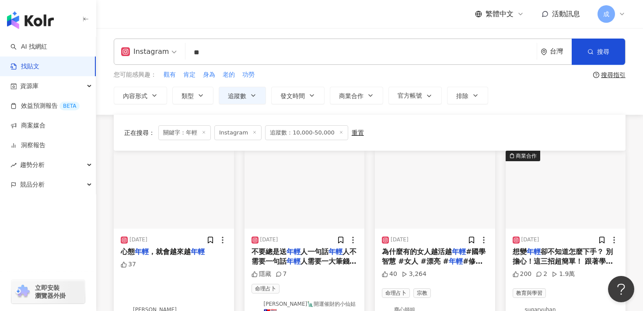
type input "*"
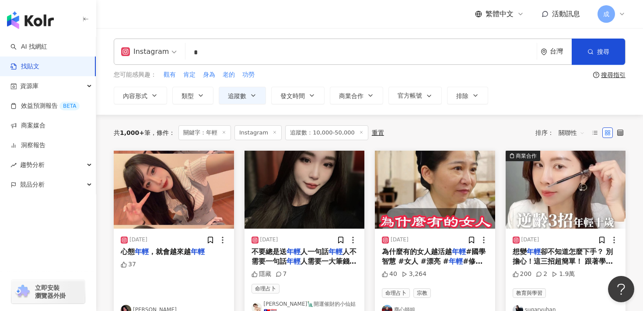
paste input "**********"
click at [597, 55] on button "搜尋" at bounding box center [598, 51] width 53 height 26
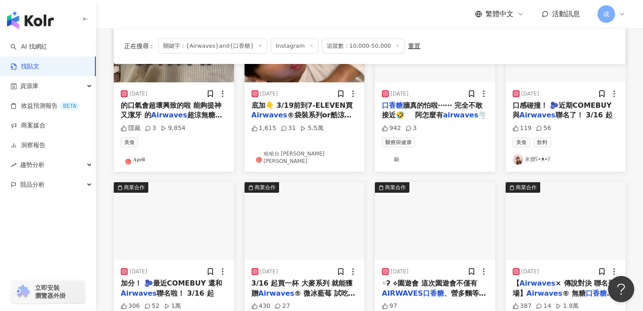
scroll to position [237, 0]
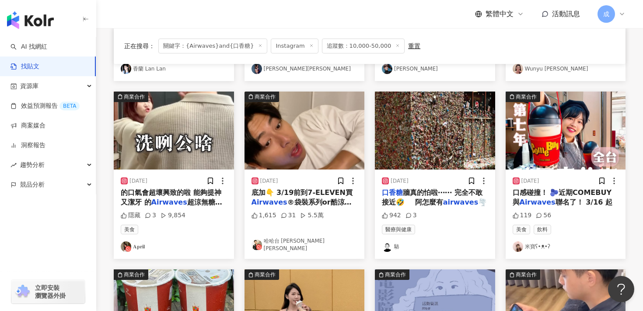
click at [292, 248] on link "哈哈台 蓋瑞Gary" at bounding box center [305, 244] width 106 height 15
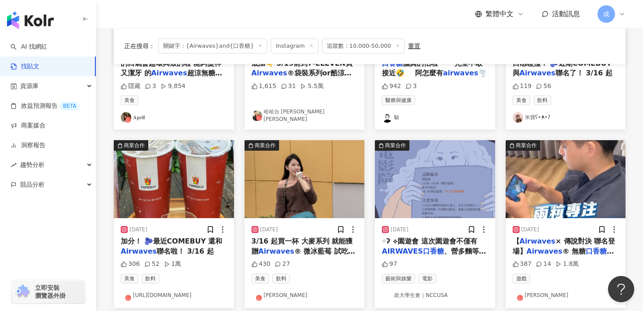
scroll to position [375, 0]
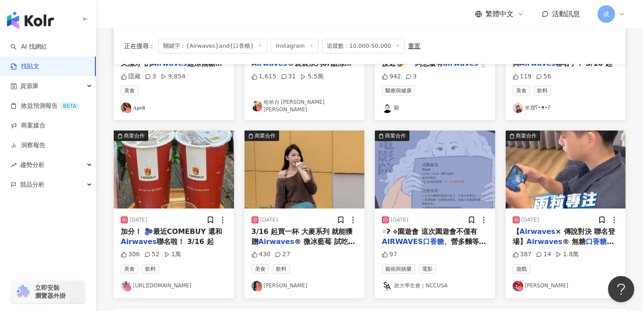
click at [535, 285] on link "萊綸Lyran" at bounding box center [566, 285] width 106 height 10
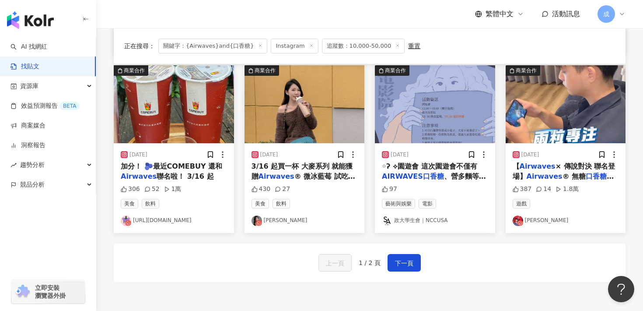
scroll to position [491, 0]
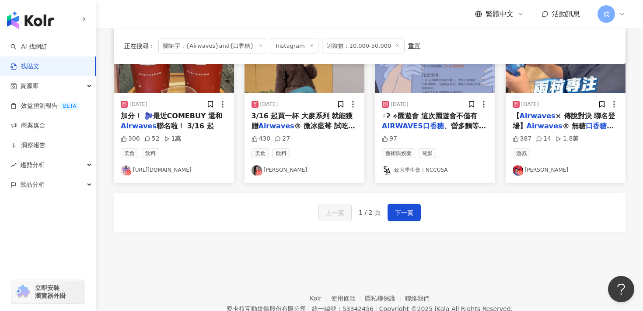
click at [403, 221] on div "上一頁 1 / 2 頁 下一頁" at bounding box center [370, 212] width 512 height 38
click at [403, 215] on span "下一頁" at bounding box center [404, 212] width 18 height 10
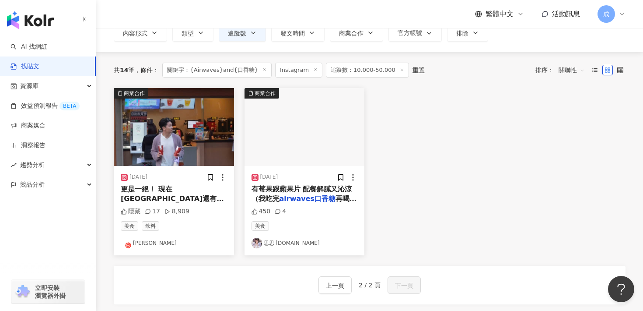
scroll to position [0, 0]
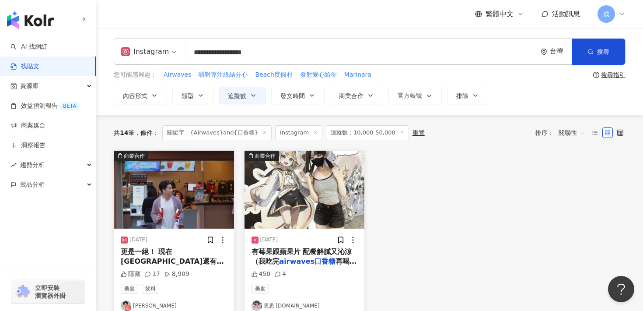
drag, startPoint x: 227, startPoint y: 51, endPoint x: 292, endPoint y: 51, distance: 65.6
click at [292, 51] on input "**********" at bounding box center [361, 52] width 344 height 19
type input "**********"
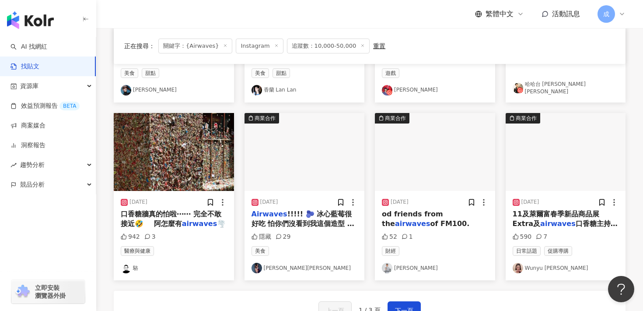
scroll to position [396, 0]
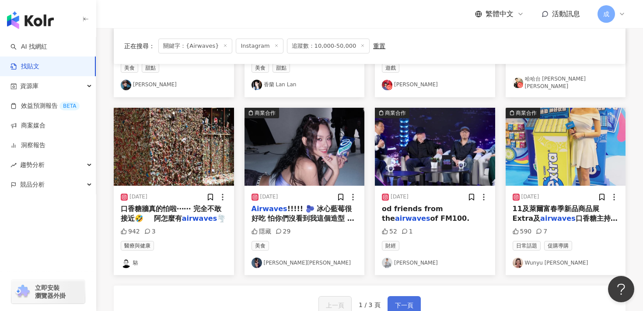
click at [394, 301] on button "下一頁" at bounding box center [404, 304] width 33 height 17
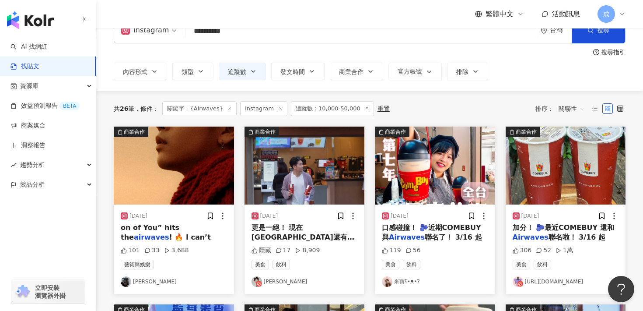
scroll to position [28, 0]
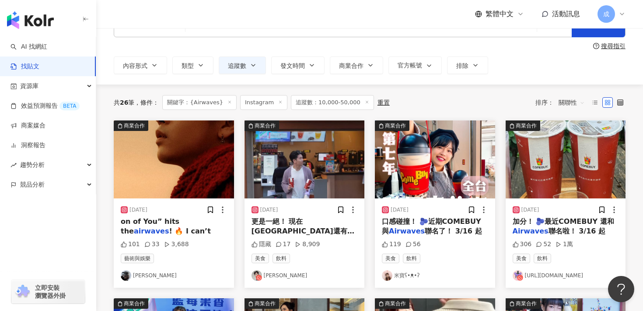
click at [297, 220] on span "更是一絕！ 現在COMEBUY還有和" at bounding box center [303, 226] width 103 height 18
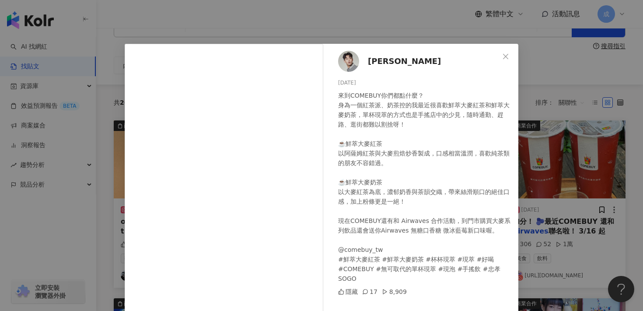
click at [375, 60] on span "[PERSON_NAME]" at bounding box center [404, 61] width 73 height 12
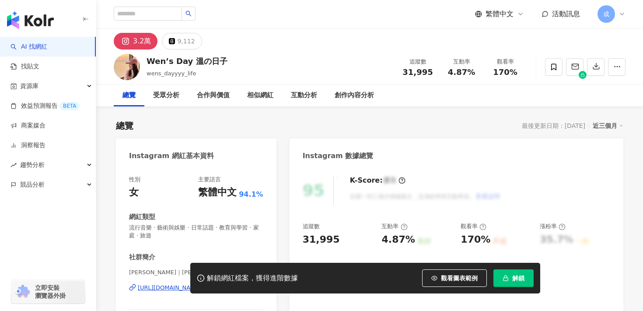
click at [128, 87] on div "總覽" at bounding box center [129, 95] width 31 height 22
click at [201, 283] on div "https://www.instagram.com/wens_dayyyy_life/" at bounding box center [169, 287] width 63 height 8
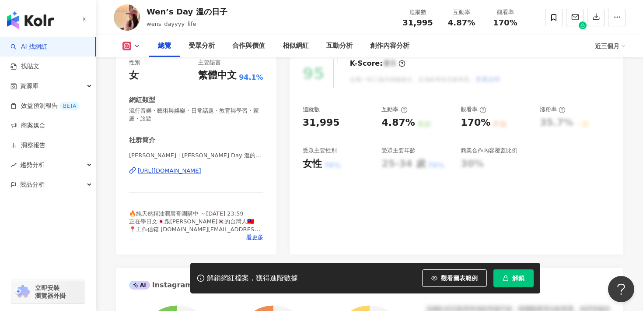
click at [389, 214] on div "95 K-Score : 優良 近期一到三個月積極發文，且漲粉率與互動率高。 查看說明 追蹤數 31,995 互動率 4.87% 良好 觀看率 170% 不佳…" at bounding box center [457, 152] width 334 height 204
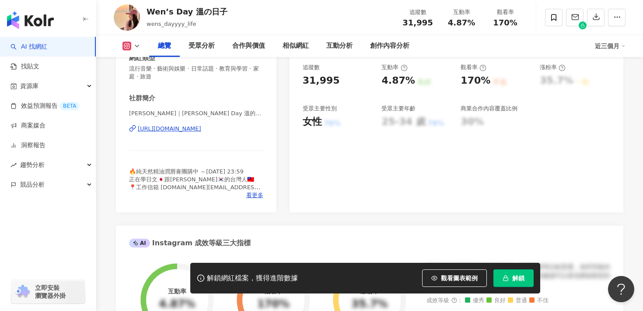
scroll to position [238, 0]
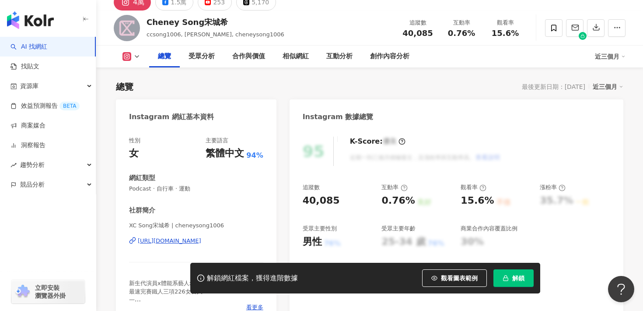
scroll to position [47, 0]
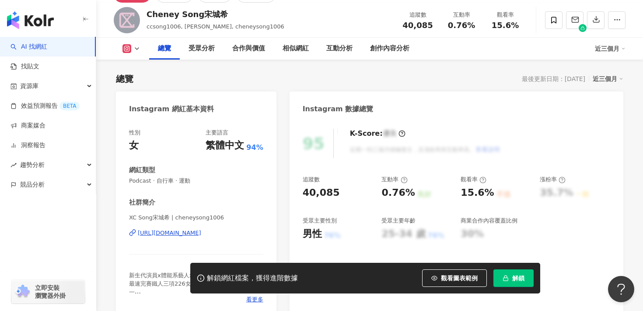
click at [191, 228] on div "XC Song宋城希 | cheneysong1006 https://www.instagram.com/cheneysong1006/" at bounding box center [196, 238] width 134 height 51
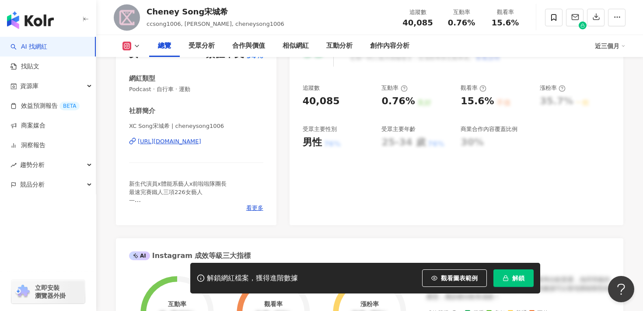
scroll to position [128, 0]
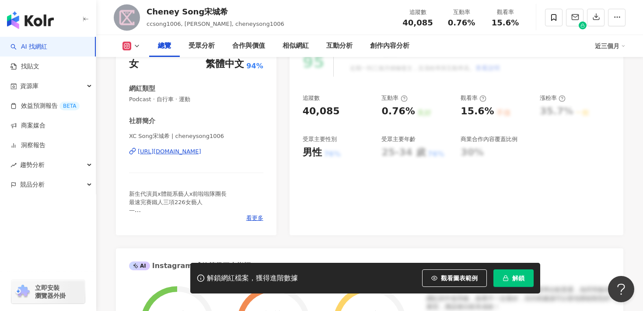
click at [188, 154] on div "https://www.instagram.com/cheneysong1006/" at bounding box center [169, 151] width 63 height 8
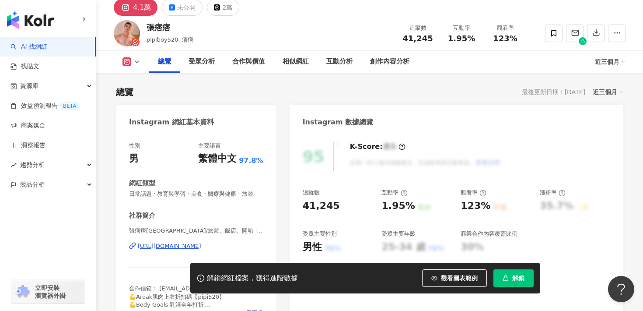
scroll to position [45, 0]
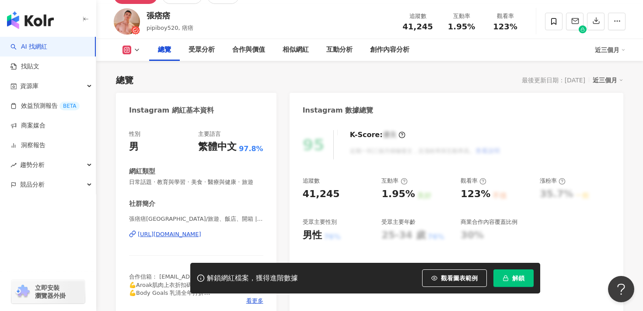
click at [165, 233] on div "https://www.instagram.com/pipiboy520/" at bounding box center [169, 234] width 63 height 8
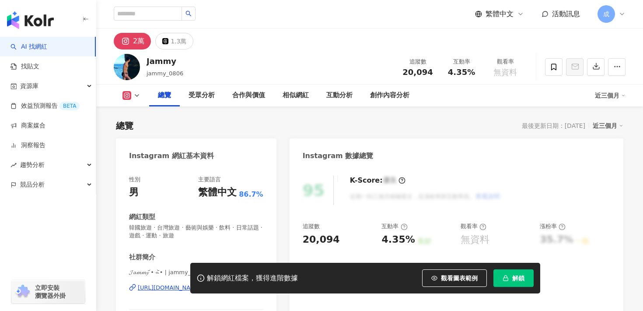
scroll to position [41, 0]
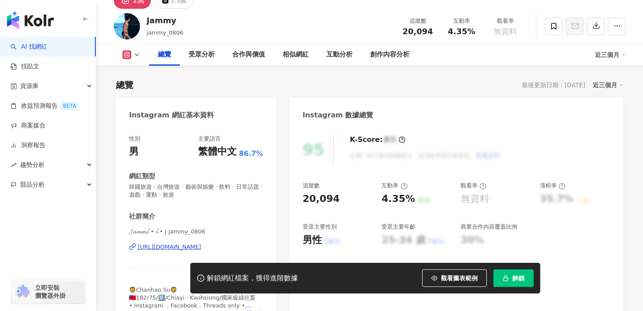
click at [161, 247] on div "https://www.instagram.com/jammy_0806/" at bounding box center [169, 247] width 63 height 8
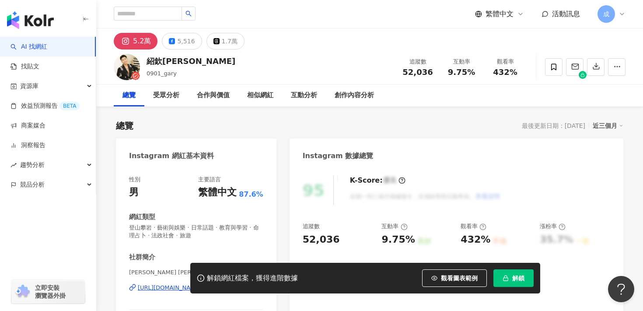
scroll to position [45, 0]
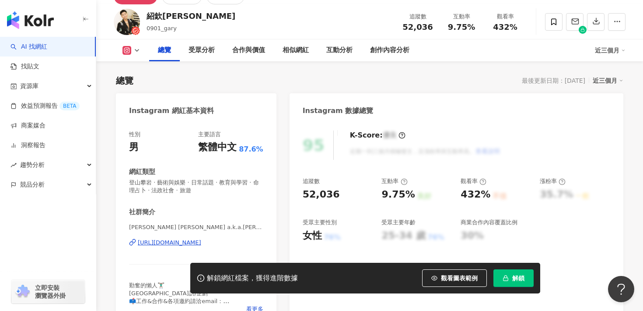
click at [200, 245] on div "[URL][DOMAIN_NAME]" at bounding box center [169, 242] width 63 height 8
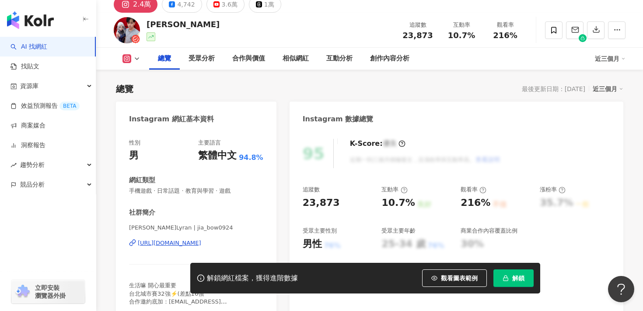
scroll to position [117, 0]
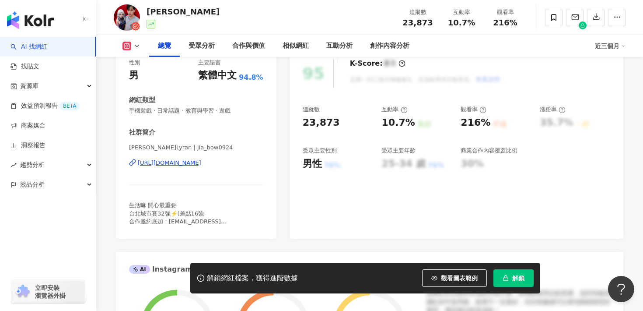
click at [201, 164] on div "https://www.instagram.com/jia_bow0924/" at bounding box center [169, 163] width 63 height 8
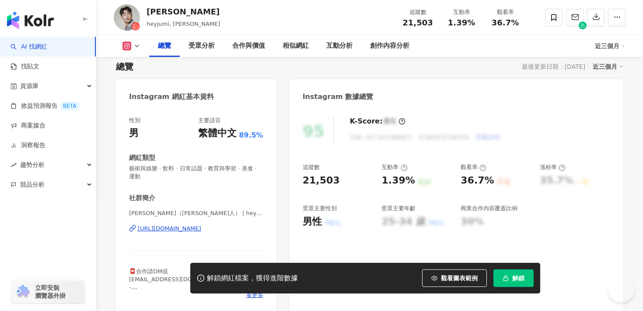
scroll to position [76, 0]
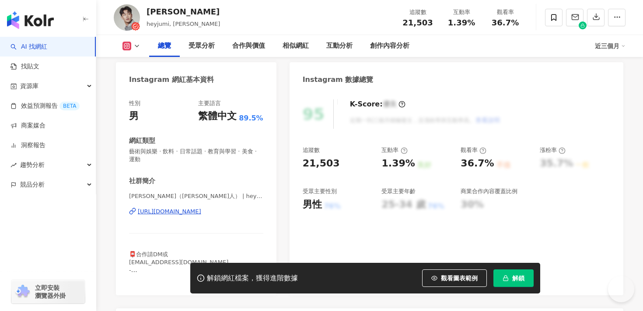
click at [201, 210] on div "[URL][DOMAIN_NAME]" at bounding box center [169, 211] width 63 height 8
